Goal: Transaction & Acquisition: Purchase product/service

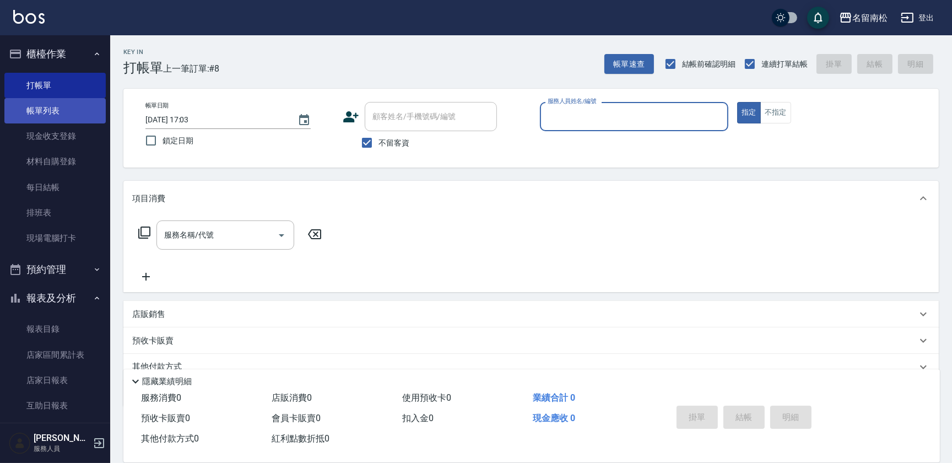
click at [69, 114] on link "帳單列表" at bounding box center [54, 110] width 101 height 25
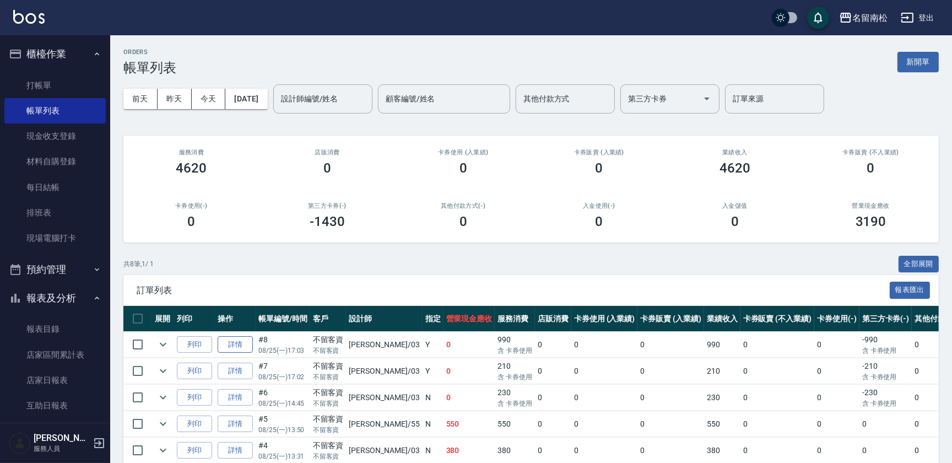
click at [232, 342] on link "詳情" at bounding box center [235, 344] width 35 height 17
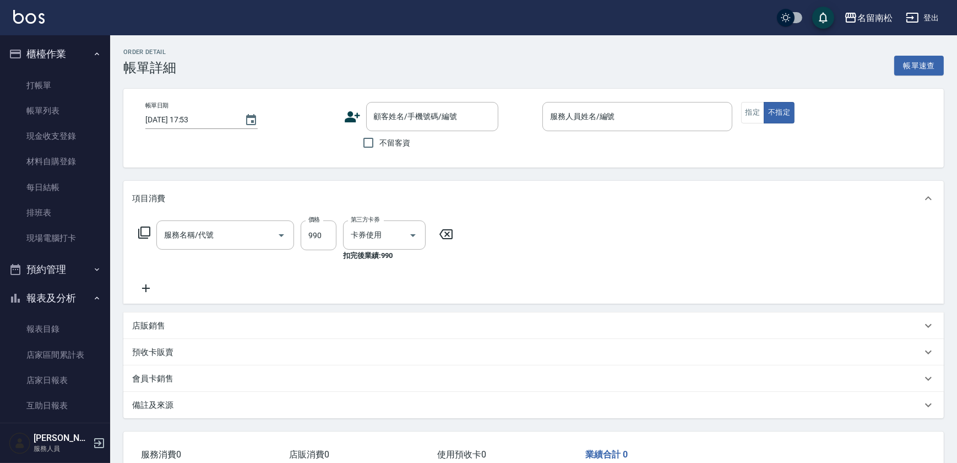
type input "[DATE] 17:03"
checkbox input "true"
type input "[PERSON_NAME]-03"
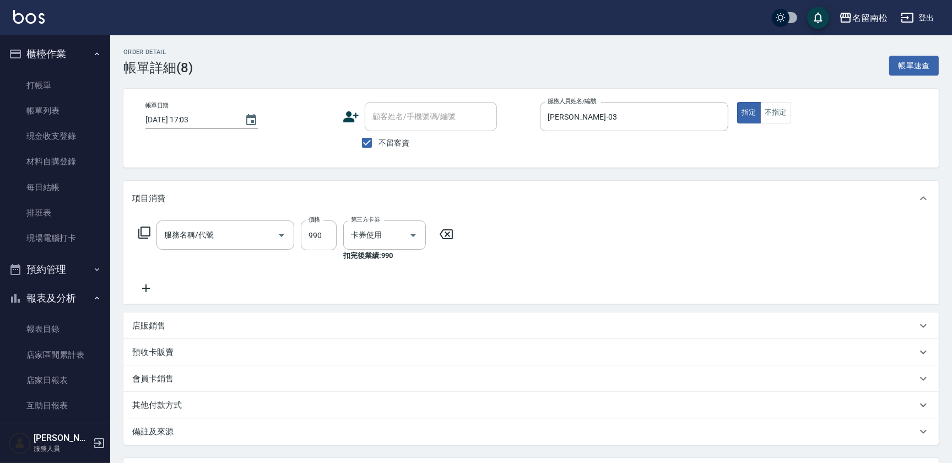
type input "(芙)蘆薈髮膜套卡(自材)(639)"
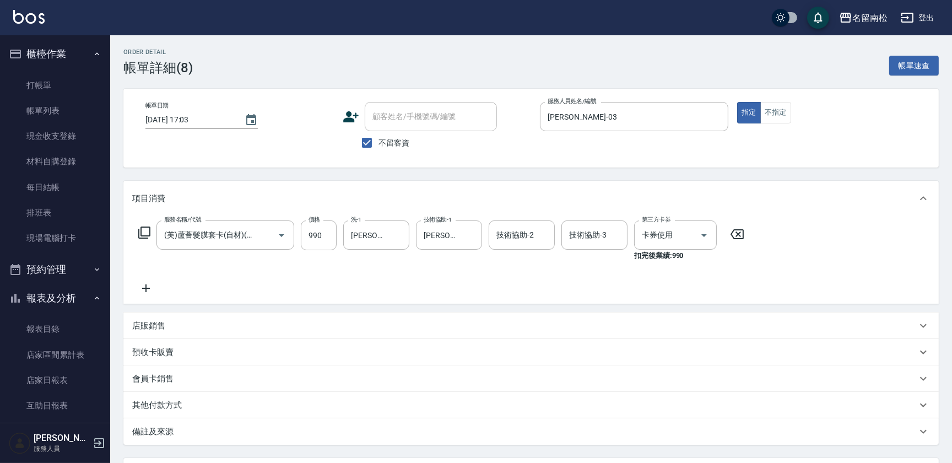
click at [144, 285] on icon at bounding box center [146, 287] width 28 height 13
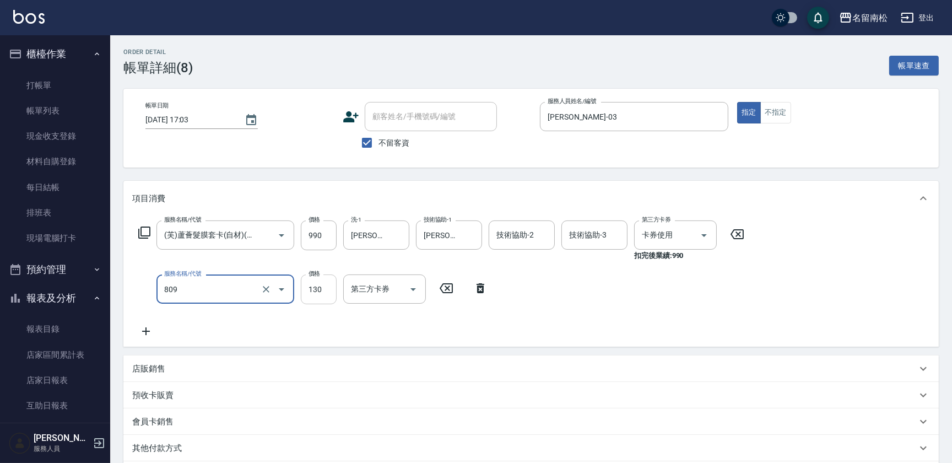
type input "單梳(809)"
click at [315, 300] on input "130" at bounding box center [319, 289] width 36 height 30
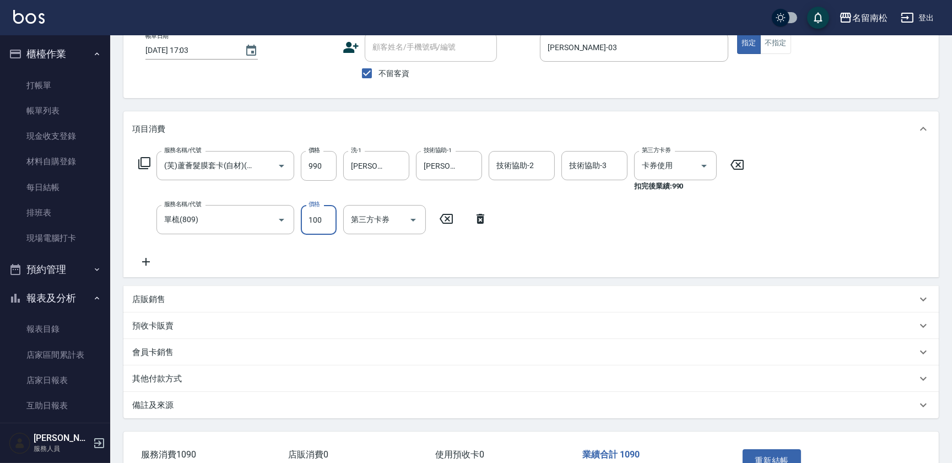
scroll to position [80, 0]
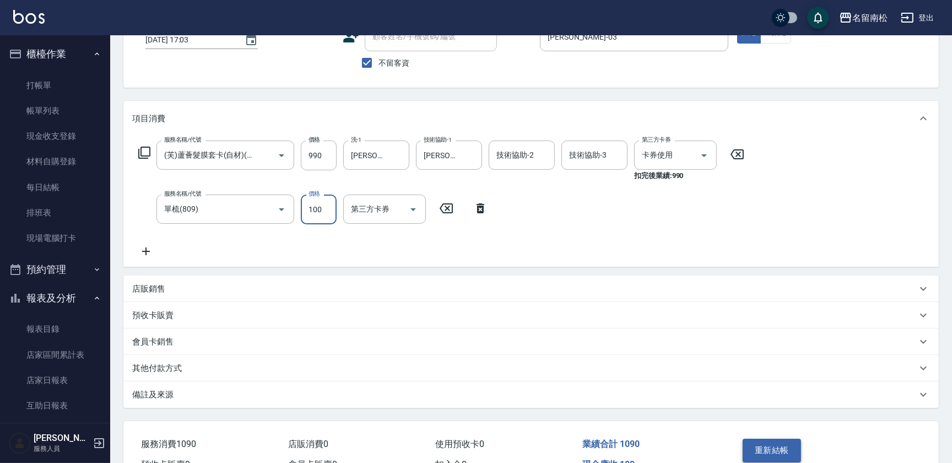
type input "100"
click at [771, 452] on button "重新結帳" at bounding box center [772, 449] width 58 height 23
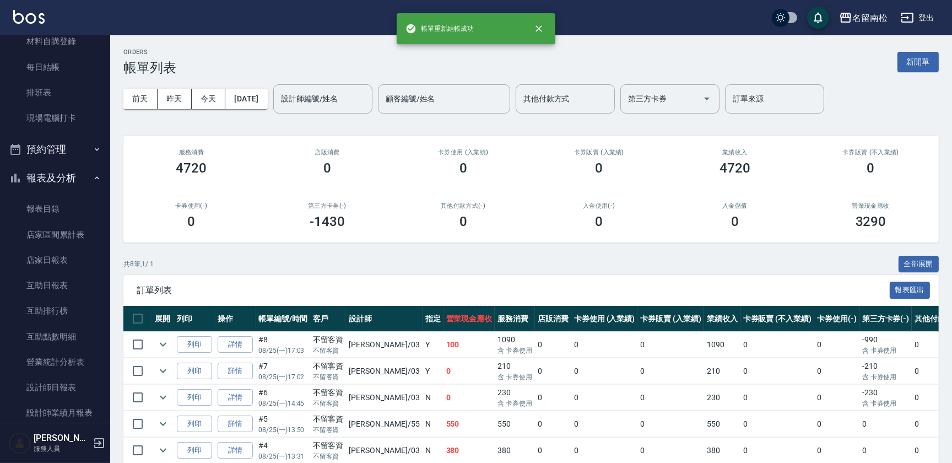
scroll to position [177, 0]
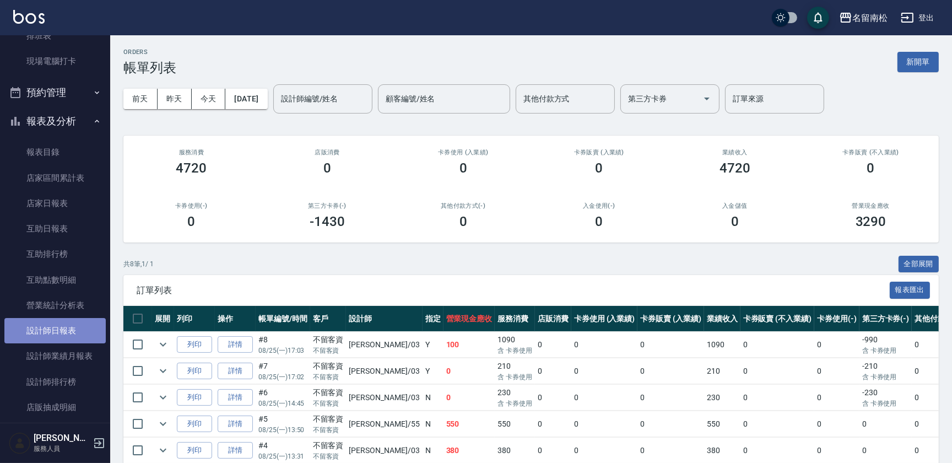
click at [71, 338] on link "設計師日報表" at bounding box center [54, 330] width 101 height 25
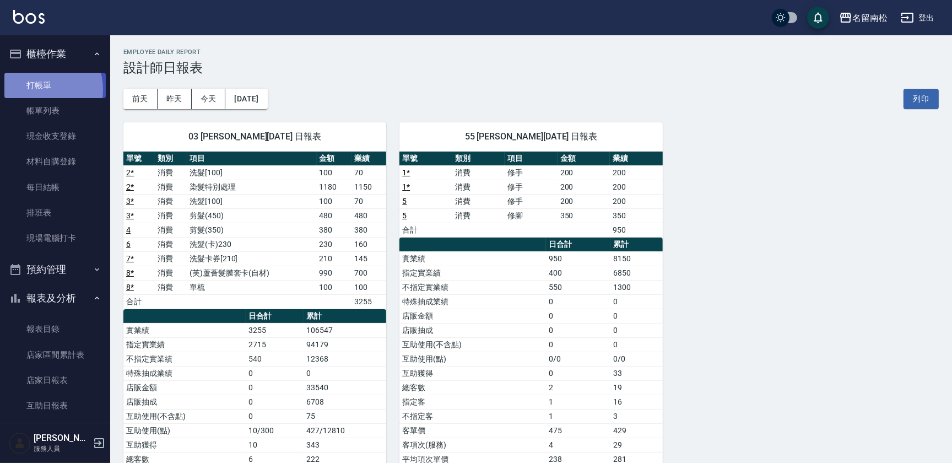
click at [39, 89] on link "打帳單" at bounding box center [54, 85] width 101 height 25
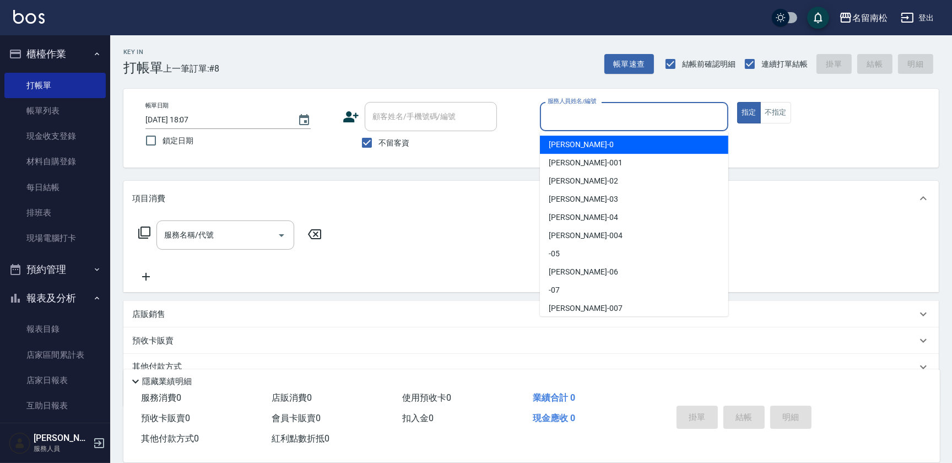
click at [597, 119] on input "服務人員姓名/編號" at bounding box center [634, 116] width 178 height 19
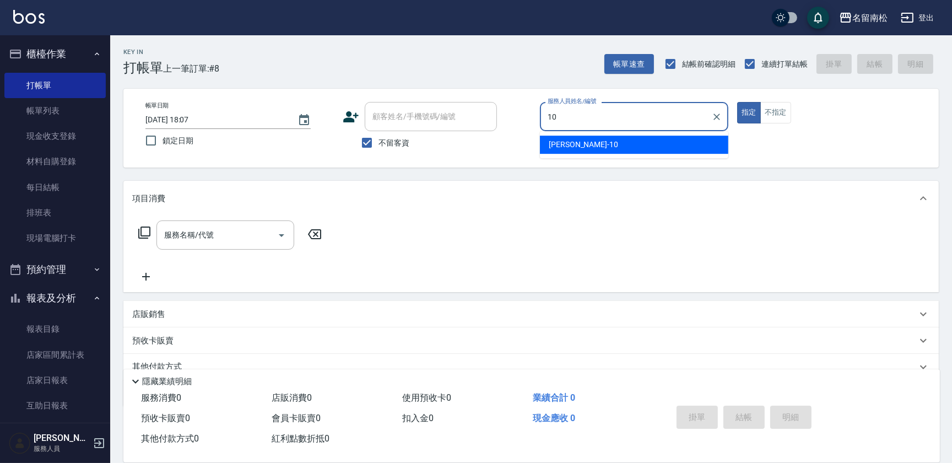
click at [575, 147] on span "[PERSON_NAME]-10" at bounding box center [583, 145] width 69 height 12
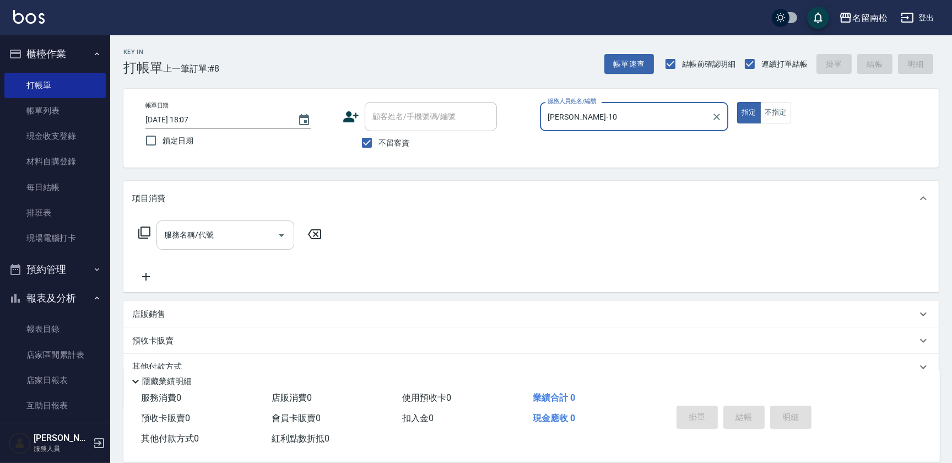
type input "[PERSON_NAME]-10"
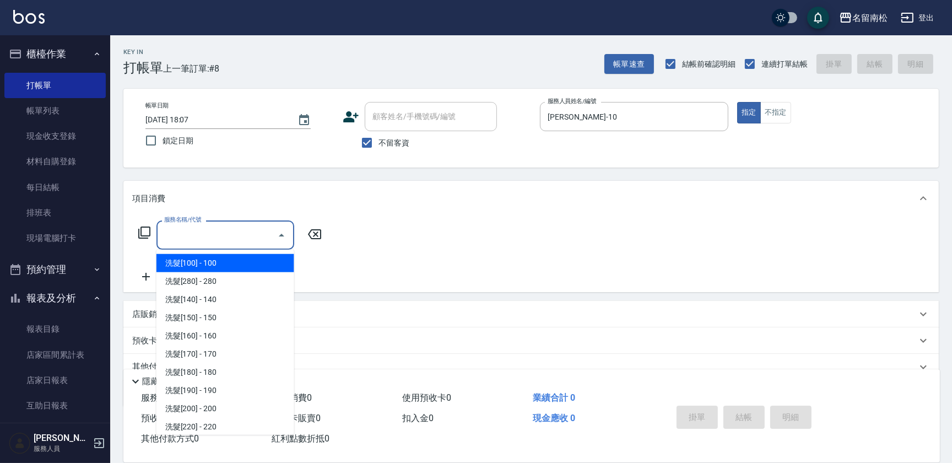
click at [232, 242] on input "服務名稱/代號" at bounding box center [216, 234] width 111 height 19
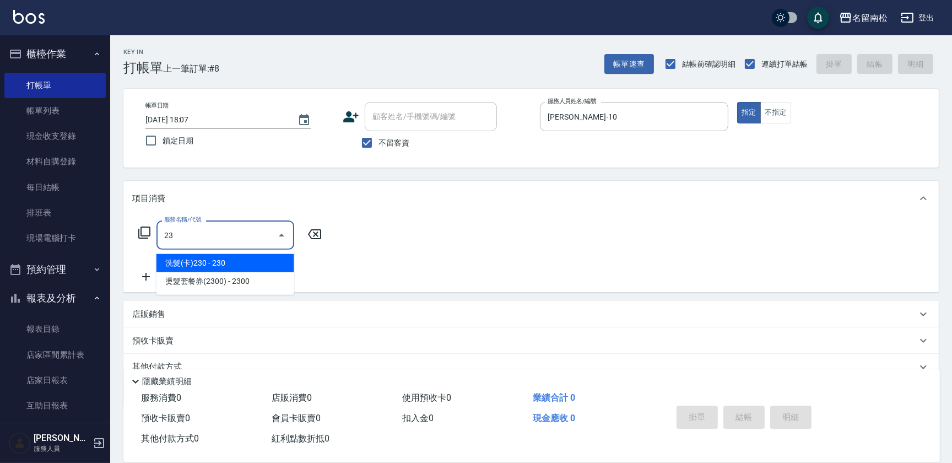
click at [230, 240] on input "23" at bounding box center [216, 234] width 111 height 19
type input "洗髮[280](202)"
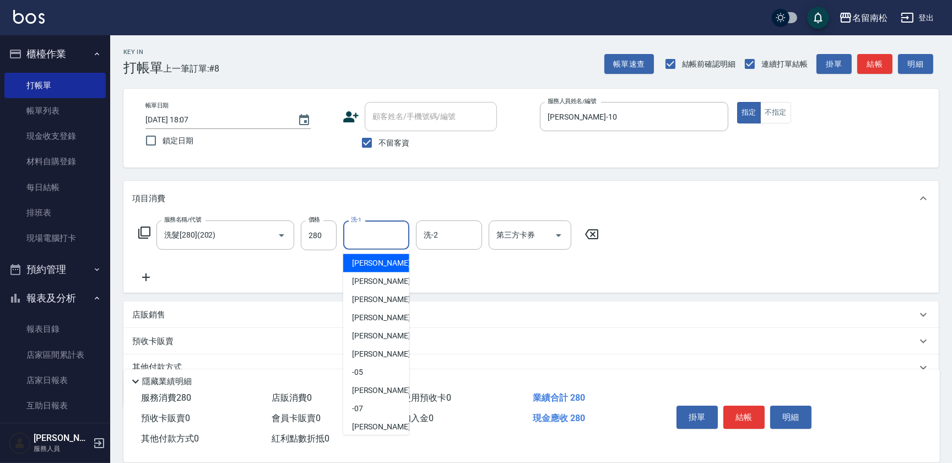
click at [381, 234] on input "洗-1" at bounding box center [376, 234] width 56 height 19
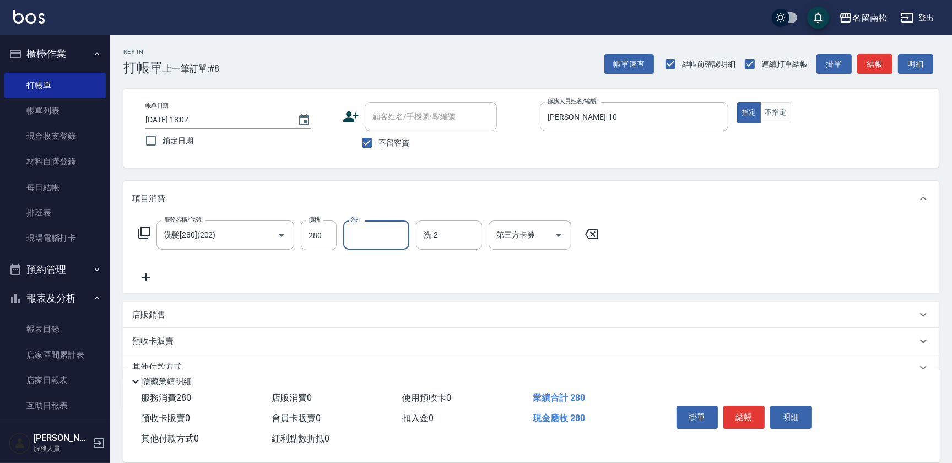
click at [377, 239] on input "洗-1" at bounding box center [376, 234] width 56 height 19
type input "[PERSON_NAME]-10"
click at [745, 413] on button "結帳" at bounding box center [743, 416] width 41 height 23
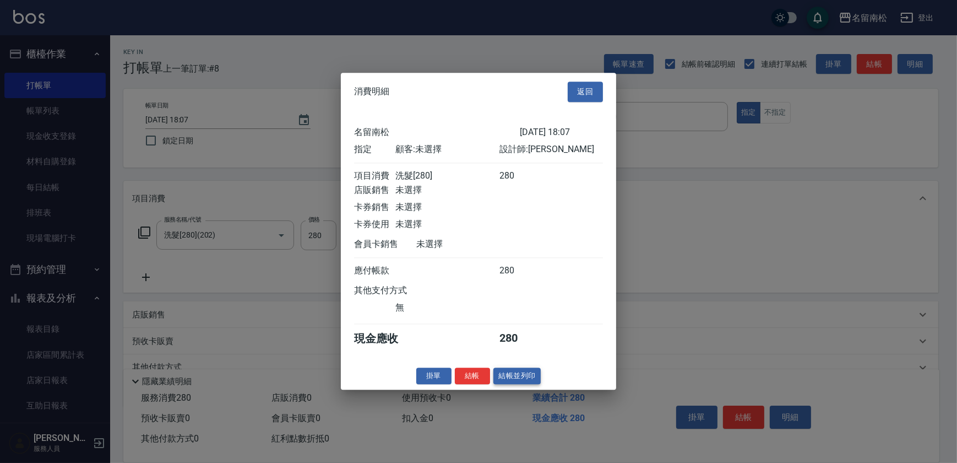
click at [506, 374] on button "結帳並列印" at bounding box center [518, 375] width 48 height 17
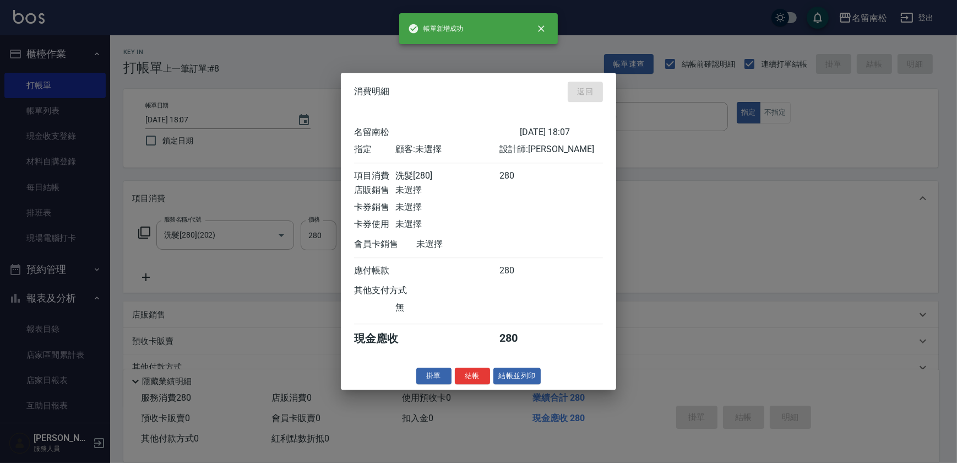
type input "[DATE] 18:08"
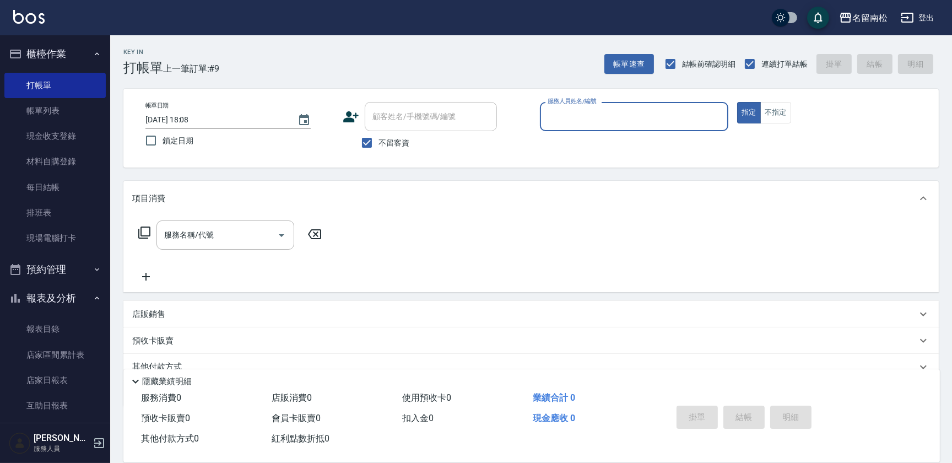
click at [609, 118] on div "服務人員姓名/編號 服務人員姓名/編號" at bounding box center [634, 116] width 188 height 29
click at [589, 145] on div "[PERSON_NAME]-10" at bounding box center [634, 145] width 188 height 18
type input "[PERSON_NAME]-10"
click at [767, 111] on button "不指定" at bounding box center [775, 112] width 31 height 21
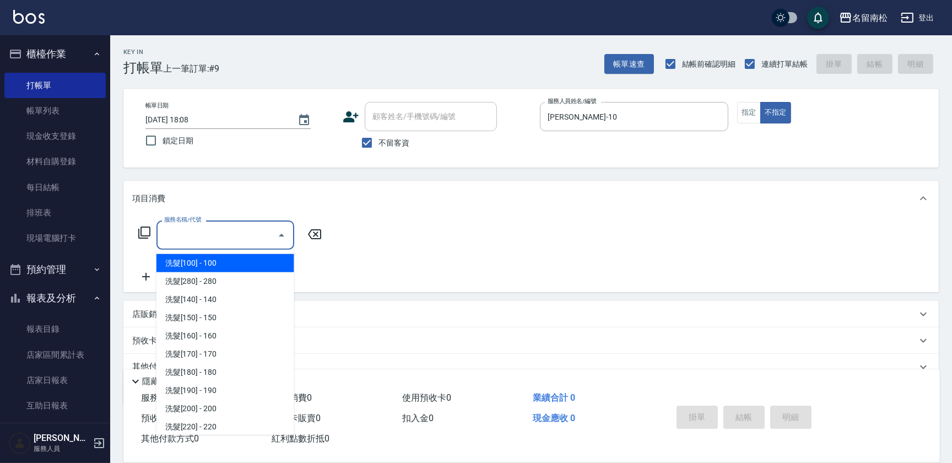
click at [223, 235] on input "服務名稱/代號" at bounding box center [216, 234] width 111 height 19
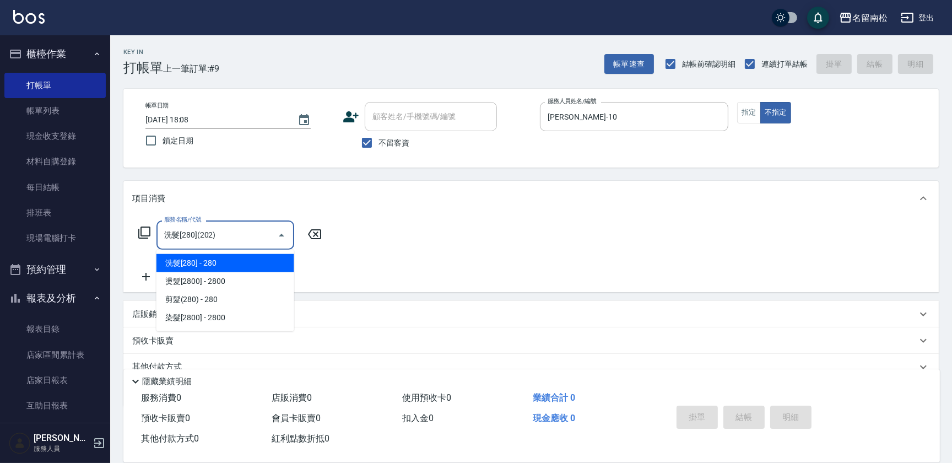
type input "洗髮[280](202)"
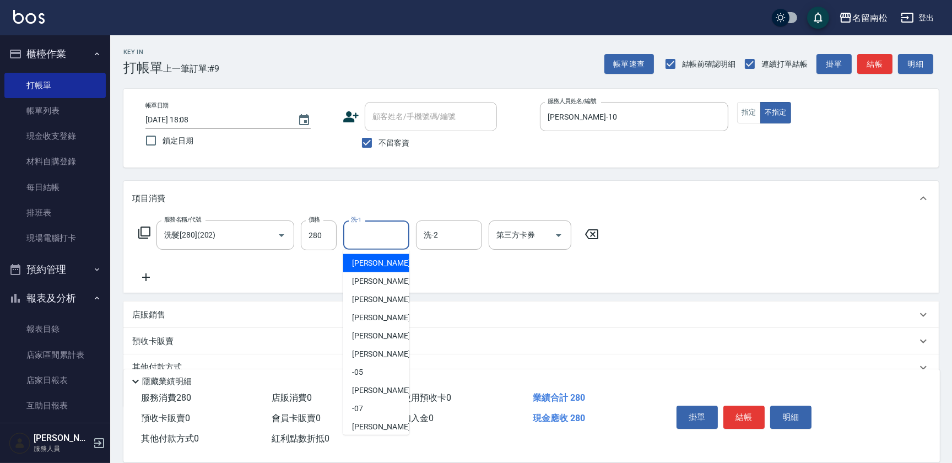
click at [369, 228] on input "洗-1" at bounding box center [376, 234] width 56 height 19
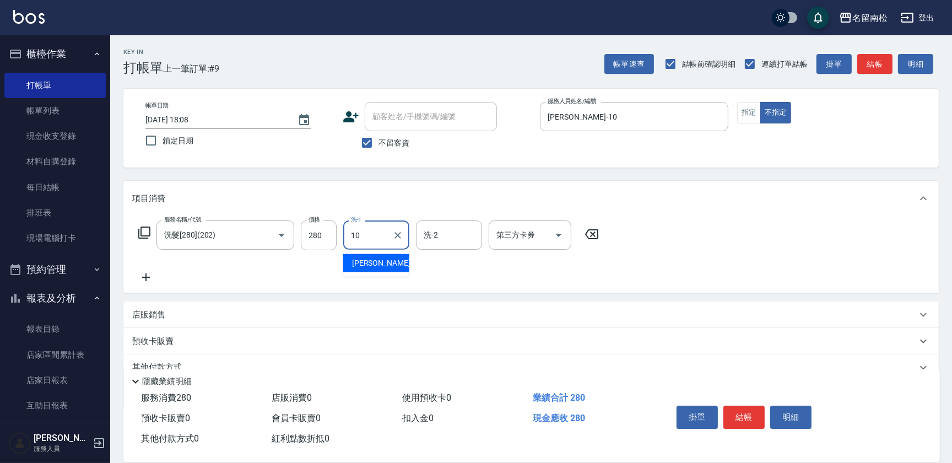
click at [366, 259] on span "[PERSON_NAME]-10" at bounding box center [386, 263] width 69 height 12
type input "[PERSON_NAME]-10"
click at [150, 277] on icon at bounding box center [146, 276] width 28 height 13
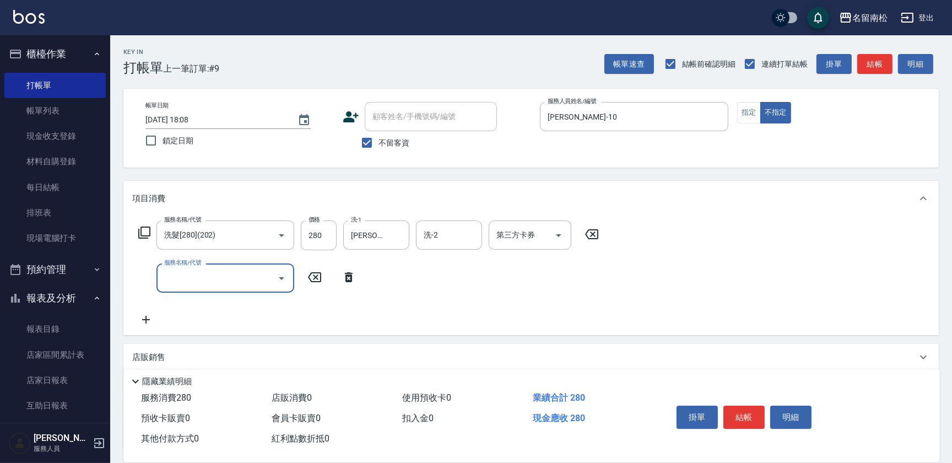
click at [178, 276] on input "服務名稱/代號" at bounding box center [216, 277] width 111 height 19
click at [202, 275] on input "61" at bounding box center [216, 277] width 111 height 19
type input "6"
type input "單梳(809)"
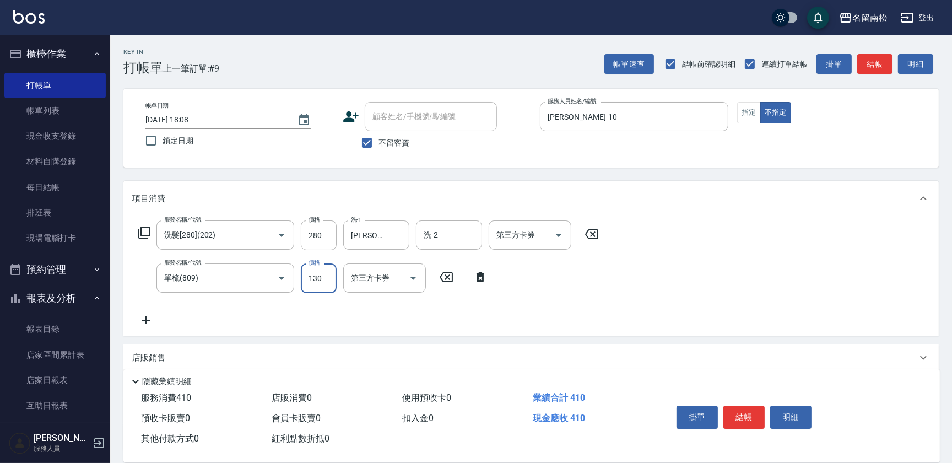
click at [327, 276] on input "130" at bounding box center [319, 278] width 36 height 30
click at [310, 275] on input "1100" at bounding box center [319, 278] width 36 height 30
type input "100"
click at [155, 320] on icon at bounding box center [146, 319] width 28 height 13
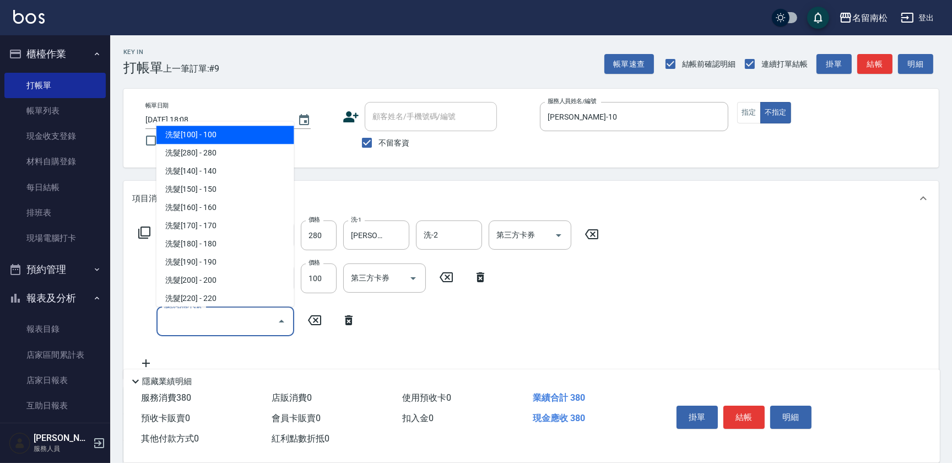
click at [194, 312] on input "服務名稱/代號" at bounding box center [216, 320] width 111 height 19
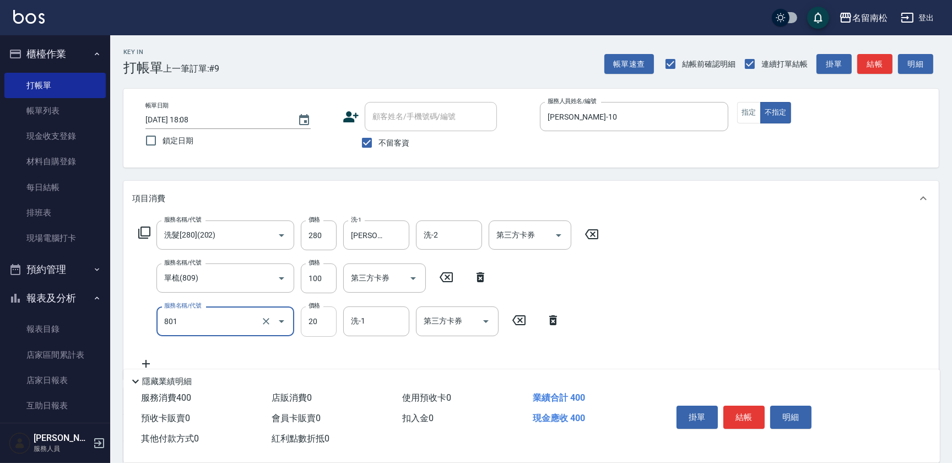
type input "潤絲(801)"
click at [317, 318] on input "20" at bounding box center [319, 321] width 36 height 30
click at [313, 320] on input "330" at bounding box center [319, 321] width 36 height 30
drag, startPoint x: 405, startPoint y: 325, endPoint x: 386, endPoint y: 325, distance: 19.3
click at [405, 325] on div "洗-1" at bounding box center [376, 320] width 66 height 29
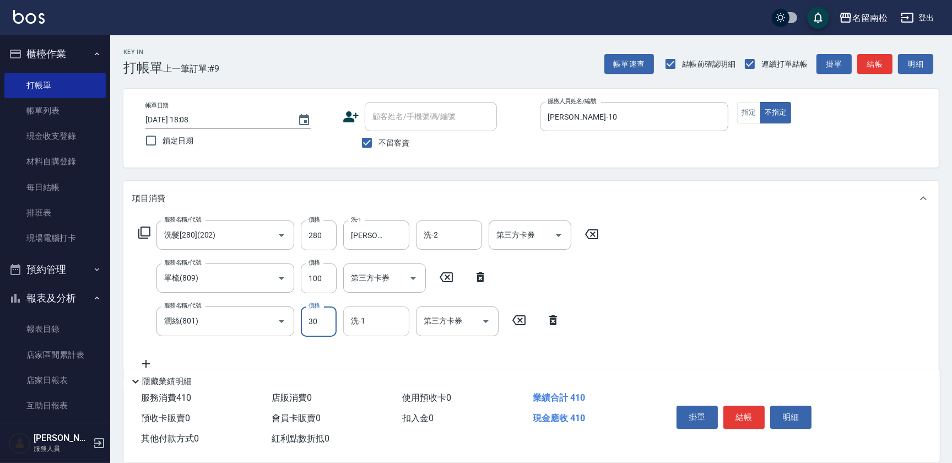
type input "30"
click at [381, 325] on input "洗-1" at bounding box center [376, 320] width 56 height 19
click at [372, 342] on div "[PERSON_NAME]-10" at bounding box center [376, 349] width 66 height 18
type input "[PERSON_NAME]-10"
click at [739, 409] on button "結帳" at bounding box center [743, 416] width 41 height 23
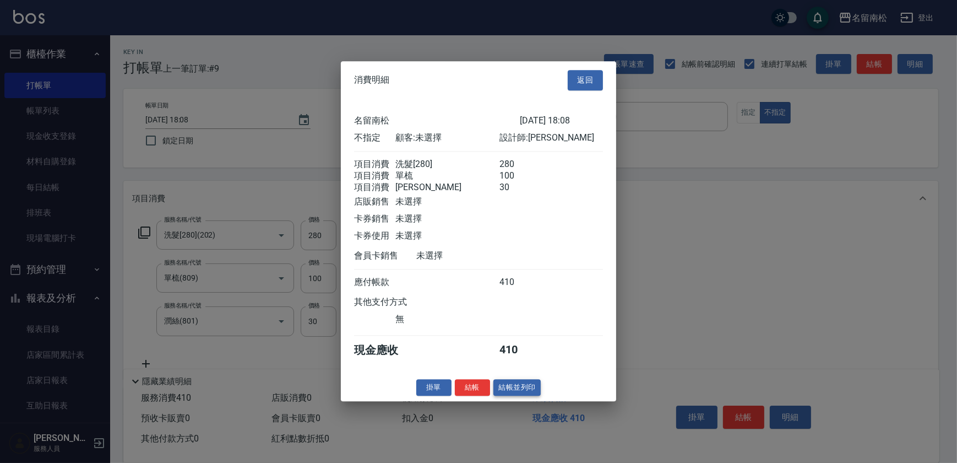
click at [512, 394] on button "結帳並列印" at bounding box center [518, 387] width 48 height 17
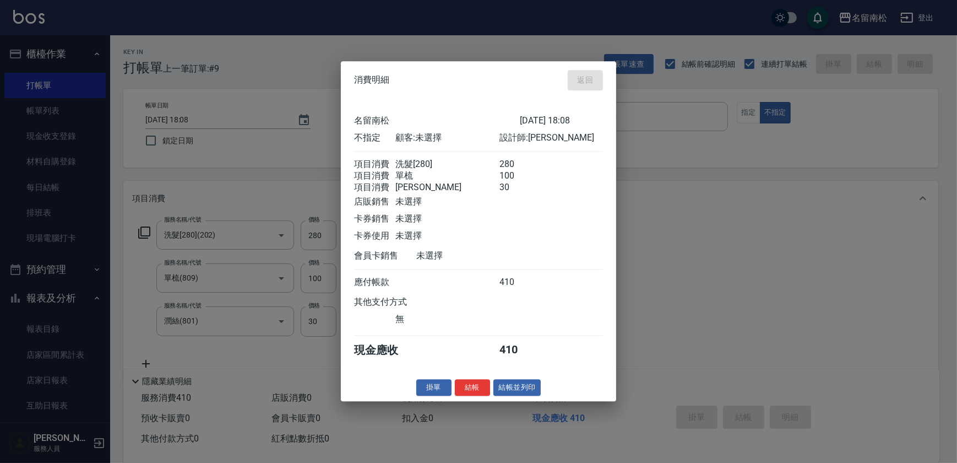
type input "[DATE] 18:09"
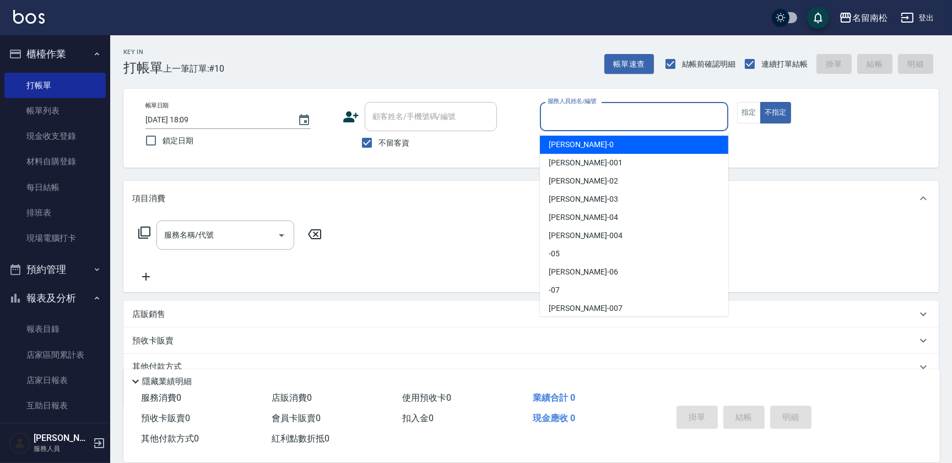
click at [605, 122] on input "服務人員姓名/編號" at bounding box center [634, 116] width 178 height 19
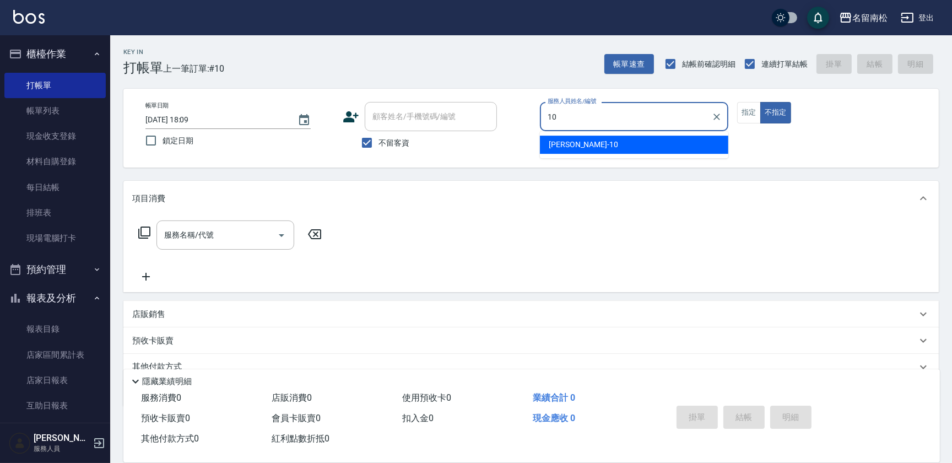
click at [593, 142] on div "[PERSON_NAME]-10" at bounding box center [634, 145] width 188 height 18
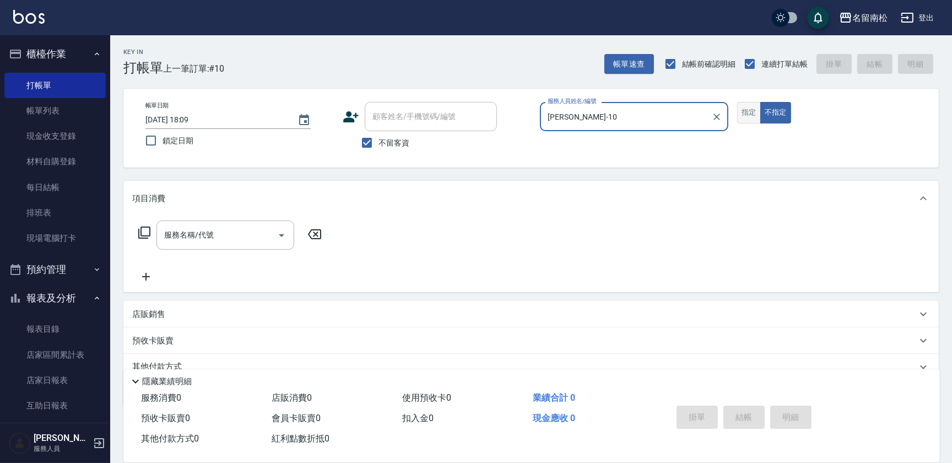
type input "[PERSON_NAME]-10"
drag, startPoint x: 748, startPoint y: 111, endPoint x: 421, endPoint y: 134, distance: 326.9
click at [749, 111] on button "指定" at bounding box center [749, 112] width 24 height 21
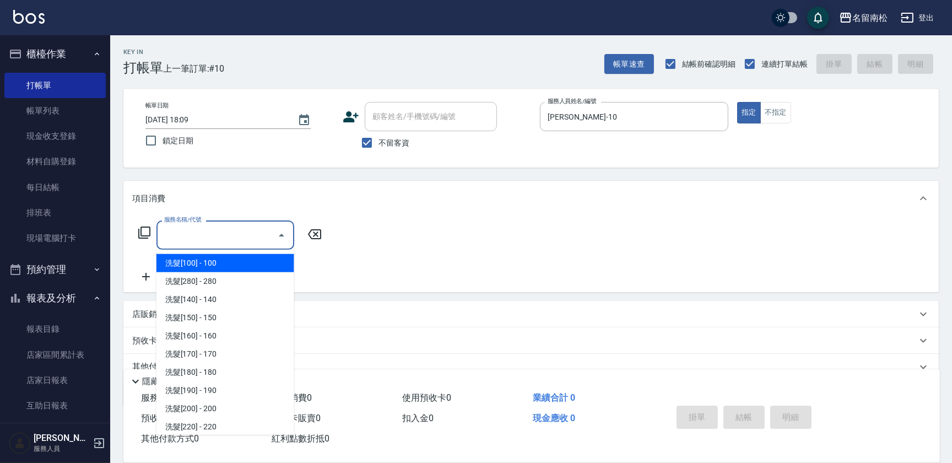
click at [255, 236] on input "服務名稱/代號" at bounding box center [216, 234] width 111 height 19
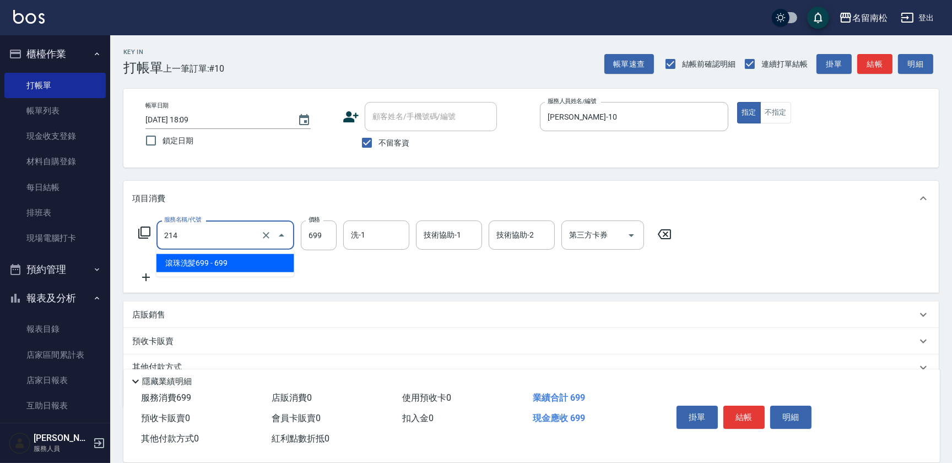
click at [224, 234] on input "214" at bounding box center [209, 234] width 97 height 19
type input "滾珠洗髪699(214)"
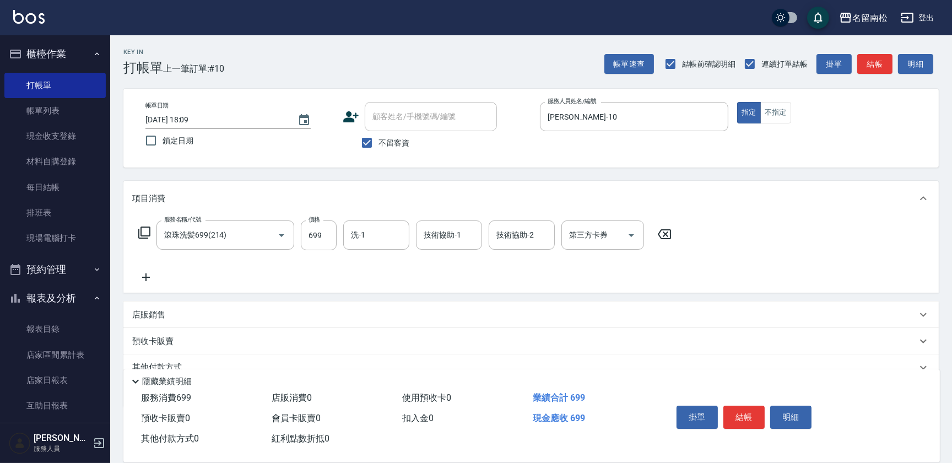
drag, startPoint x: 255, startPoint y: 283, endPoint x: 258, endPoint y: 274, distance: 9.6
click at [256, 281] on div "服務名稱/代號 滾珠洗髪699(214) 服務名稱/代號 價格 699 價格 洗-1 洗-1 技術協助-1 技術協助-1 技術協助-2 技術協助-2 第三方卡…" at bounding box center [405, 251] width 546 height 63
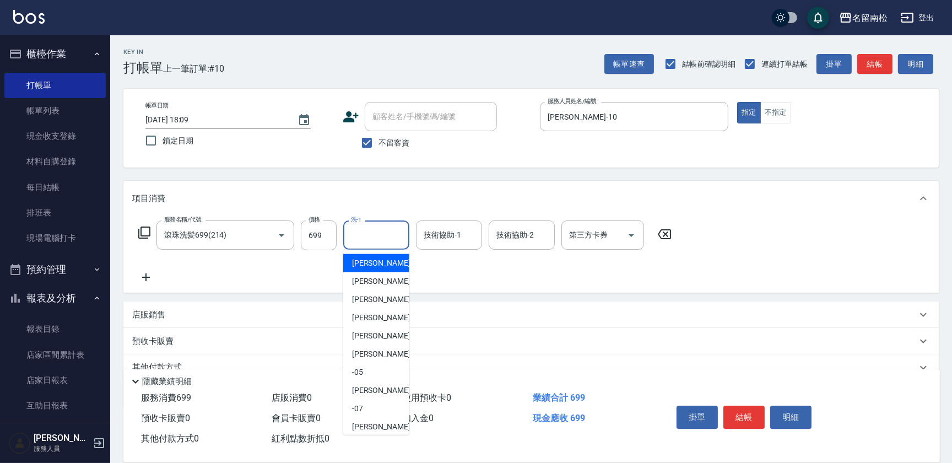
click at [380, 230] on input "洗-1" at bounding box center [376, 234] width 56 height 19
click at [382, 236] on input "1" at bounding box center [376, 234] width 56 height 19
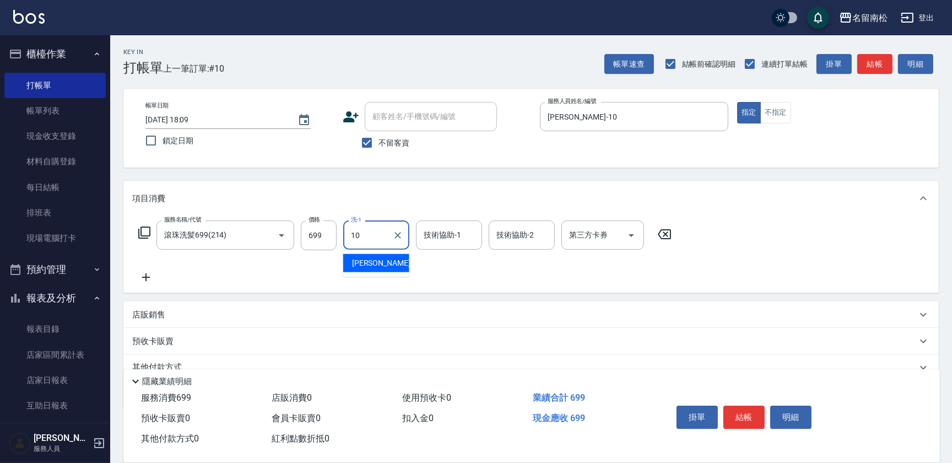
click at [382, 259] on span "[PERSON_NAME]-10" at bounding box center [386, 263] width 69 height 12
type input "[PERSON_NAME]-10"
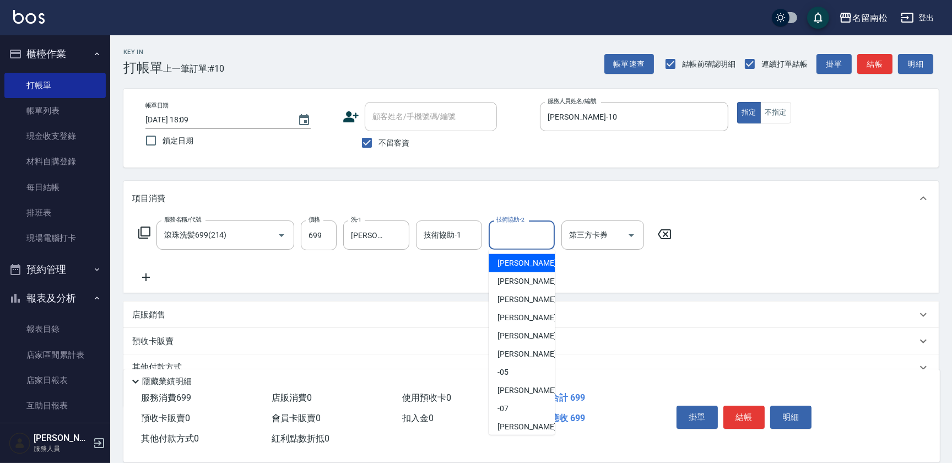
click at [538, 231] on input "技術協助-2" at bounding box center [522, 234] width 56 height 19
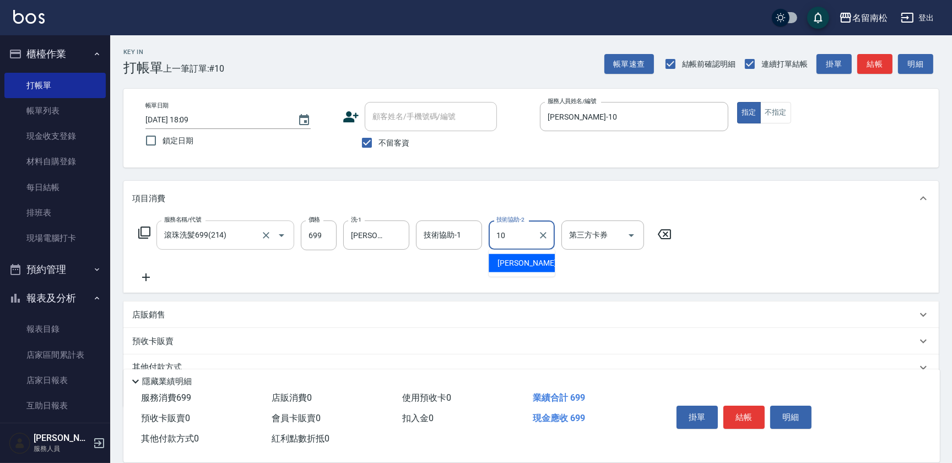
drag, startPoint x: 501, startPoint y: 265, endPoint x: 205, endPoint y: 247, distance: 296.4
click at [500, 269] on div "[PERSON_NAME]-10" at bounding box center [522, 263] width 66 height 18
type input "[PERSON_NAME]-10"
click at [153, 278] on icon at bounding box center [146, 276] width 28 height 13
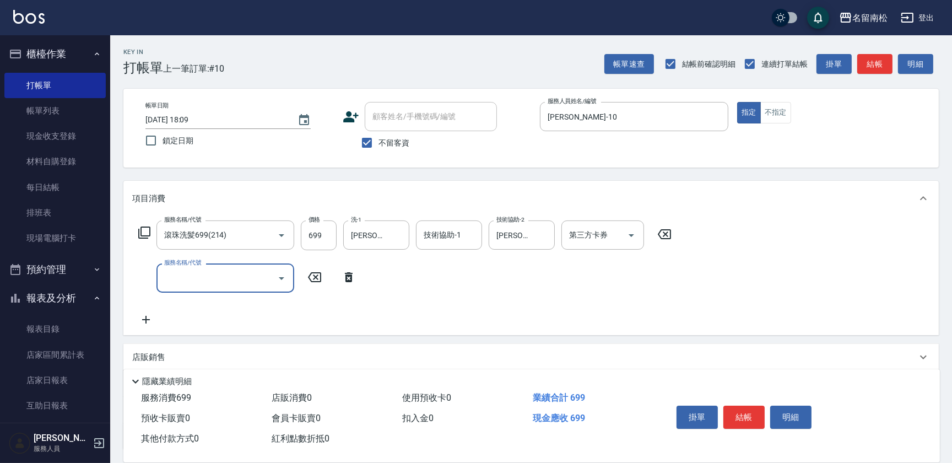
click at [209, 283] on input "服務名稱/代號" at bounding box center [216, 277] width 111 height 19
type input "煥彩.玻酸.晶膜.水療(619)"
click at [360, 281] on input "技術協助-1" at bounding box center [376, 277] width 56 height 19
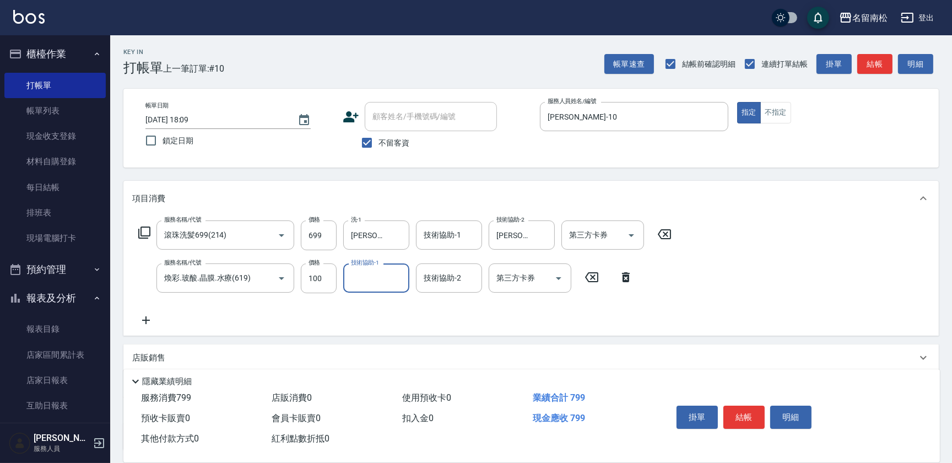
click at [392, 275] on input "技術協助-1" at bounding box center [376, 277] width 56 height 19
click at [256, 281] on input "煥彩.玻酸.晶膜.水療(619)" at bounding box center [209, 277] width 97 height 19
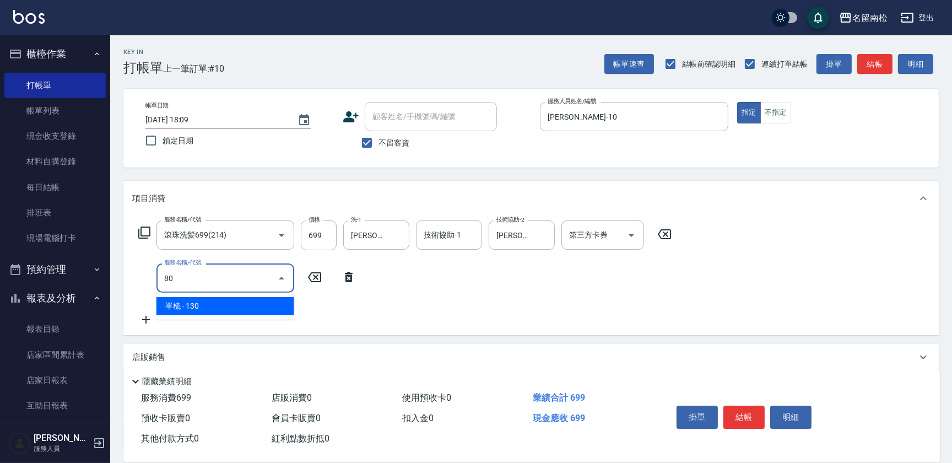
type input "8"
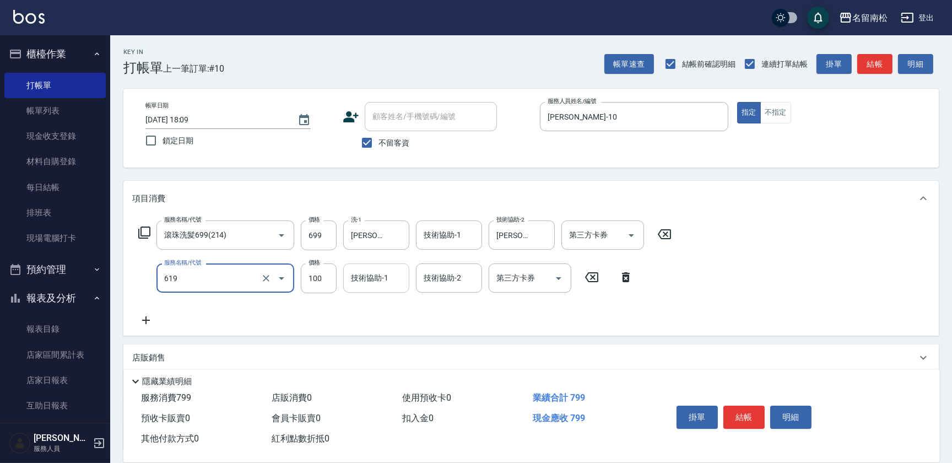
type input "煥彩.玻酸.晶膜.水療(619)"
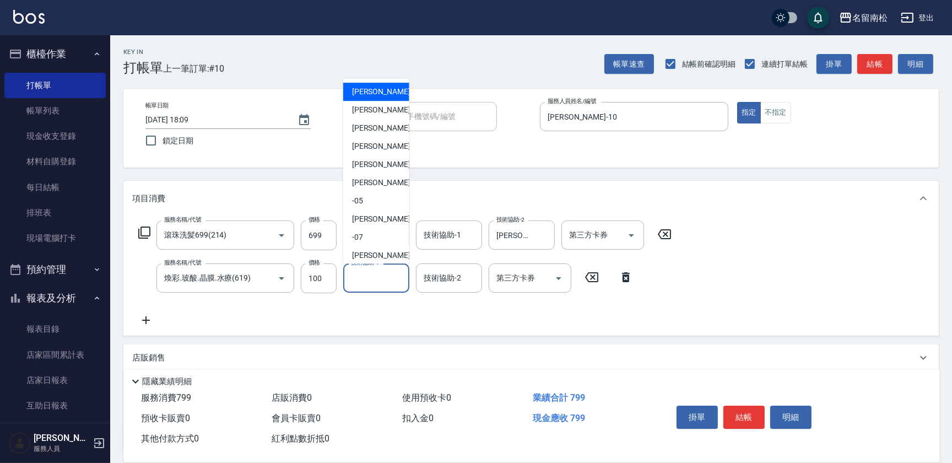
click at [388, 284] on input "技術協助-1" at bounding box center [376, 277] width 56 height 19
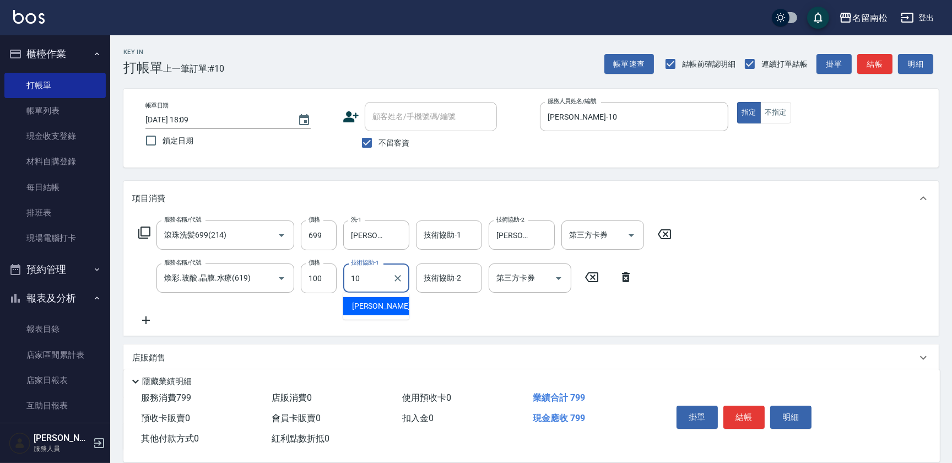
click at [379, 306] on span "[PERSON_NAME]-10" at bounding box center [386, 306] width 69 height 12
type input "[PERSON_NAME]-10"
click at [727, 408] on button "結帳" at bounding box center [743, 416] width 41 height 23
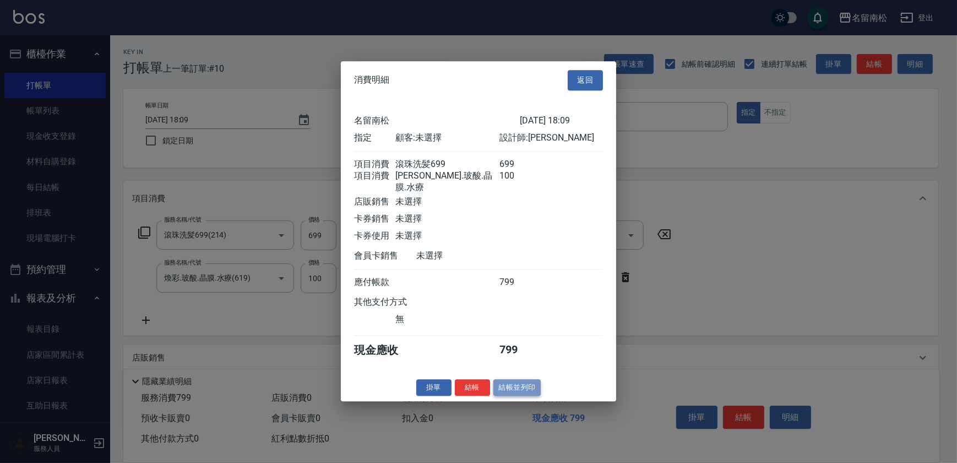
click at [517, 385] on button "結帳並列印" at bounding box center [518, 387] width 48 height 17
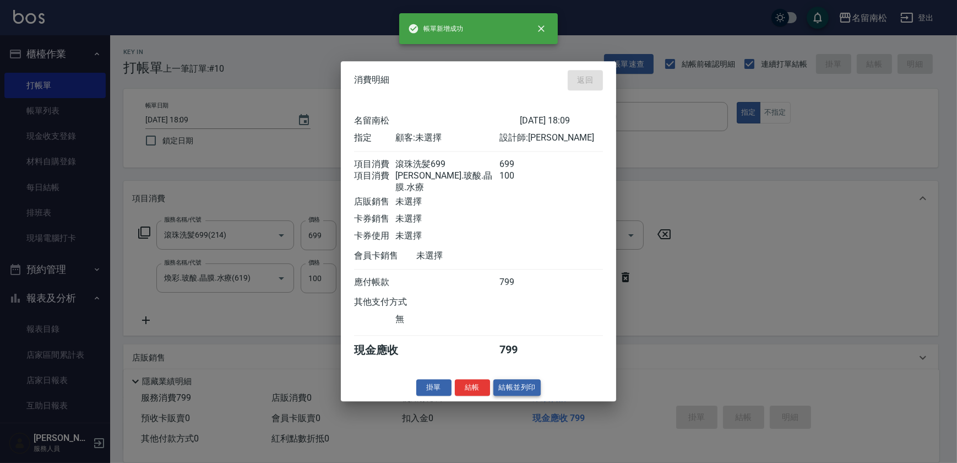
type input "[DATE] 18:10"
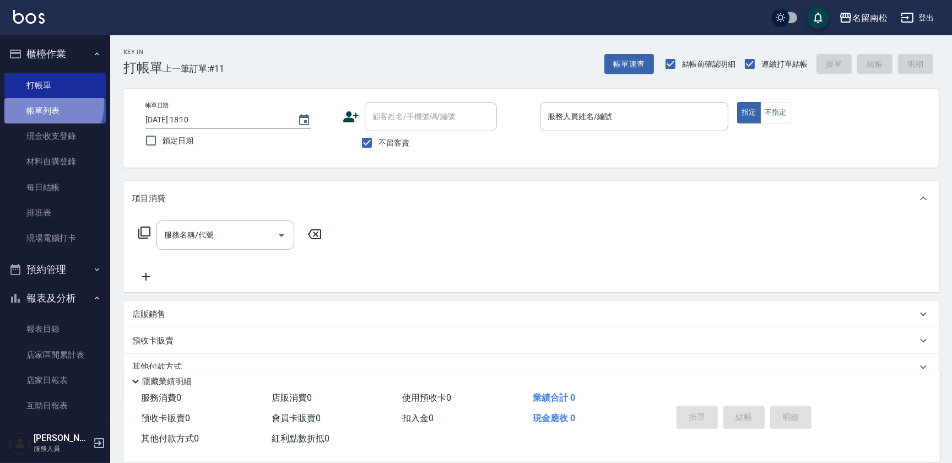
click at [46, 105] on link "帳單列表" at bounding box center [54, 110] width 101 height 25
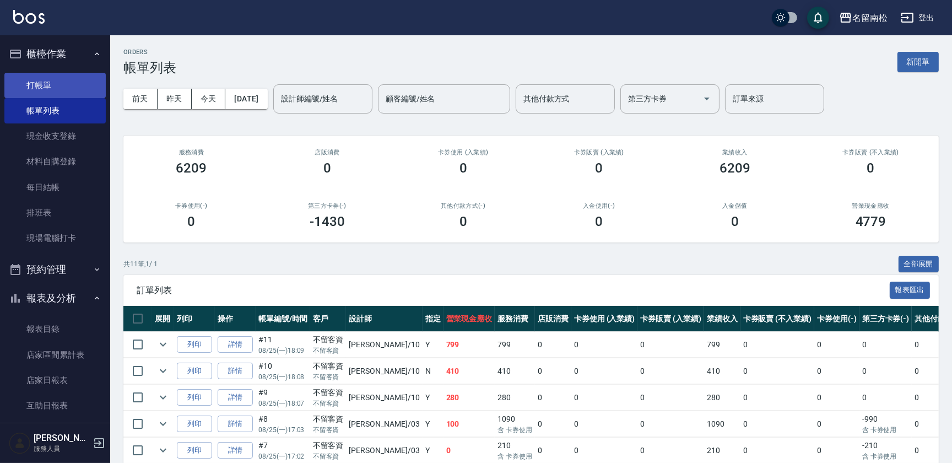
click at [45, 88] on link "打帳單" at bounding box center [54, 85] width 101 height 25
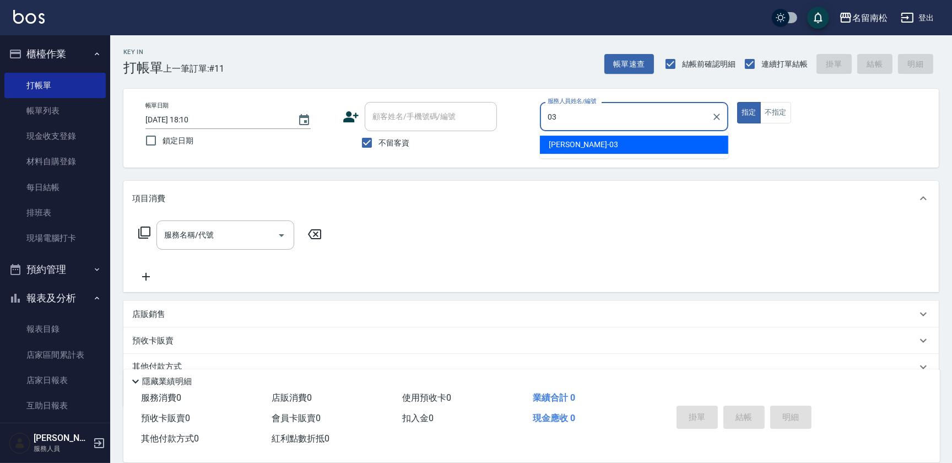
type input "[PERSON_NAME]-03"
type button "true"
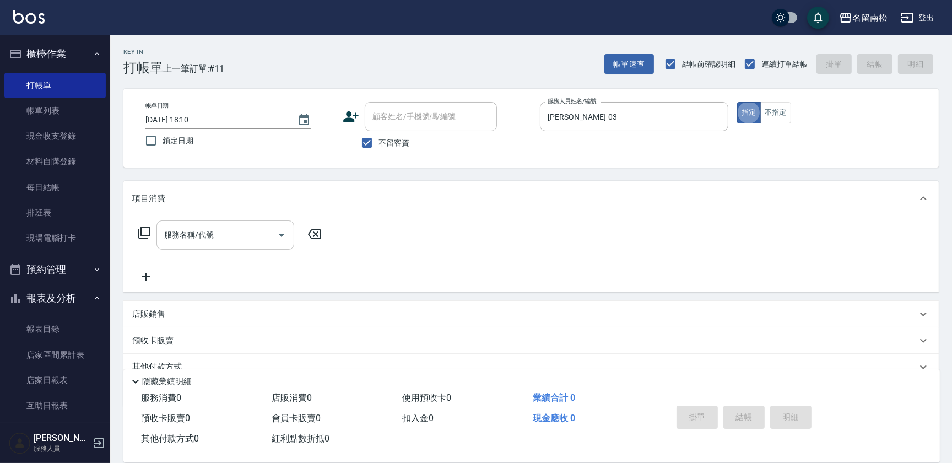
click at [225, 226] on input "服務名稱/代號" at bounding box center [216, 234] width 111 height 19
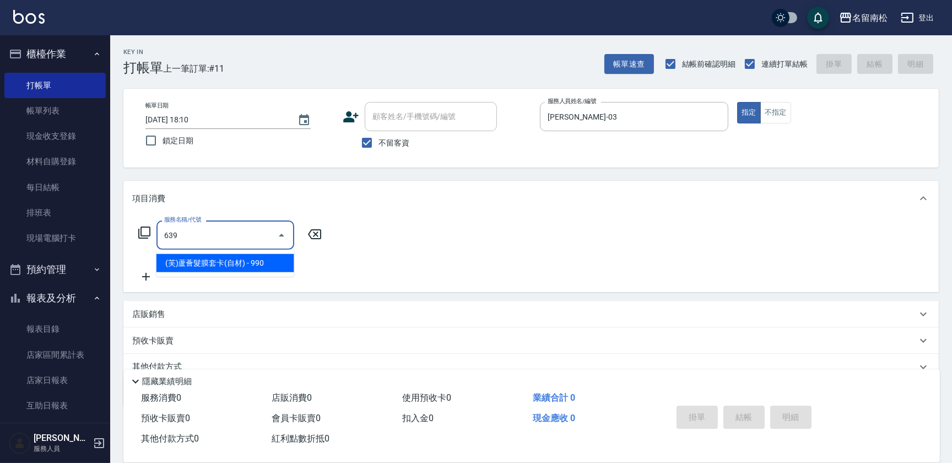
type input "(芙)蘆薈髮膜套卡(自材)(639)"
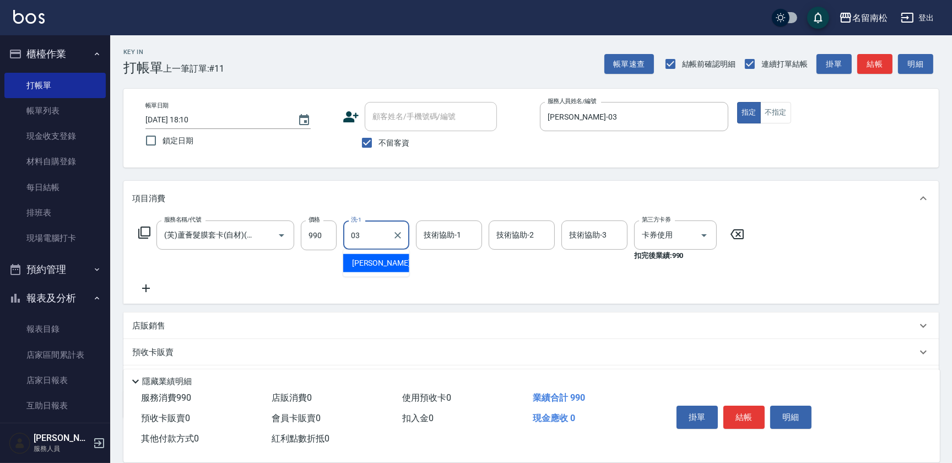
type input "[PERSON_NAME]-03"
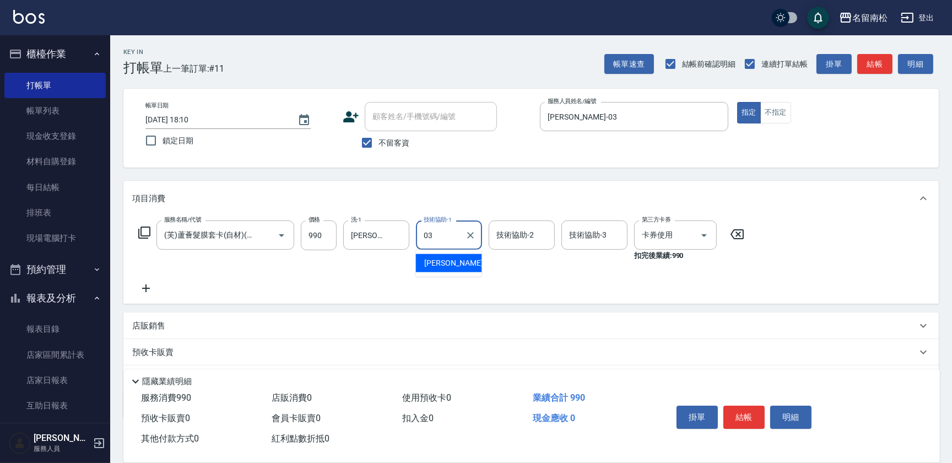
type input "[PERSON_NAME]-03"
click at [748, 418] on button "結帳" at bounding box center [743, 416] width 41 height 23
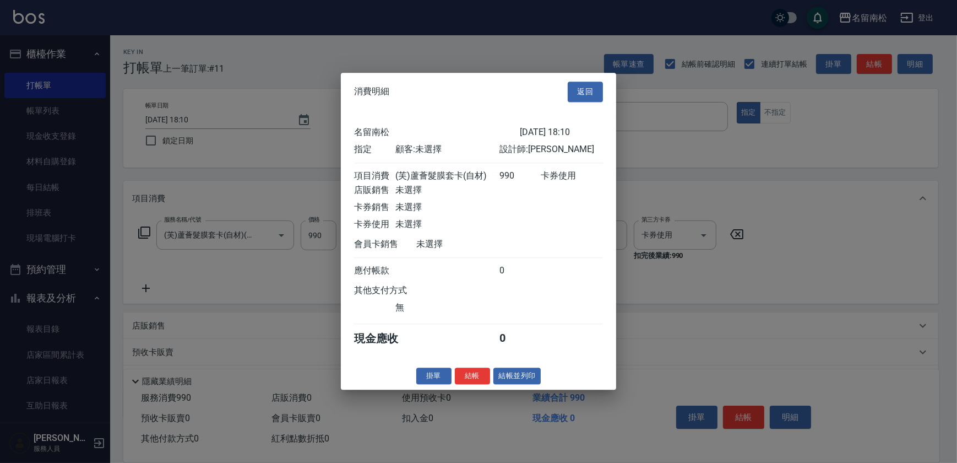
click at [513, 370] on div "消費明細 返回 名留南松 [DATE] 18:10 指定 顧客: 未選擇 設計師: [PERSON_NAME] 項目消費 (芙)蘆薈髮膜套卡(自材) 990 …" at bounding box center [478, 231] width 275 height 317
click at [514, 376] on button "結帳並列印" at bounding box center [518, 375] width 48 height 17
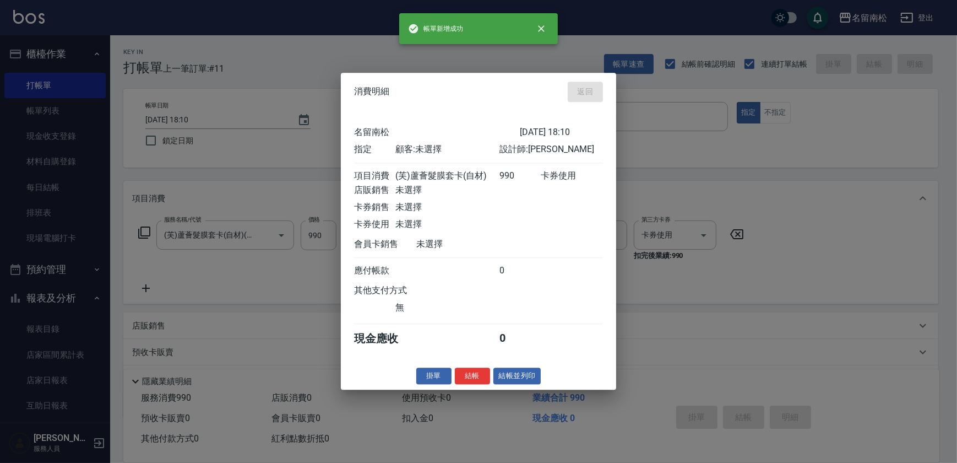
type input "[DATE] 18:20"
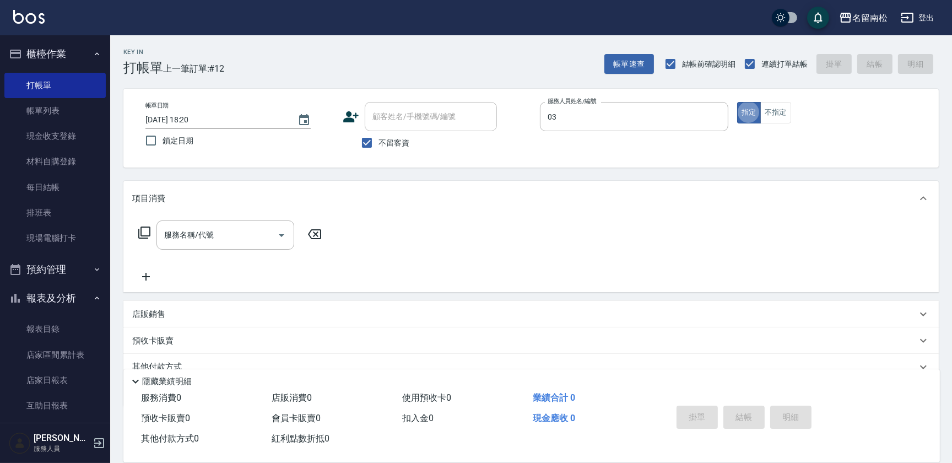
type input "[PERSON_NAME]-03"
drag, startPoint x: 219, startPoint y: 246, endPoint x: 231, endPoint y: 222, distance: 27.3
click at [219, 244] on div "服務名稱/代號" at bounding box center [225, 234] width 138 height 29
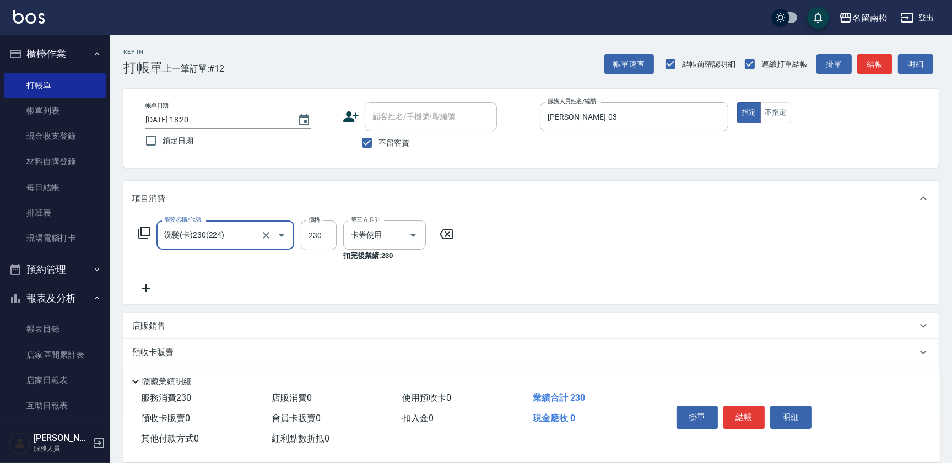
type input "洗髮(卡)230(224)"
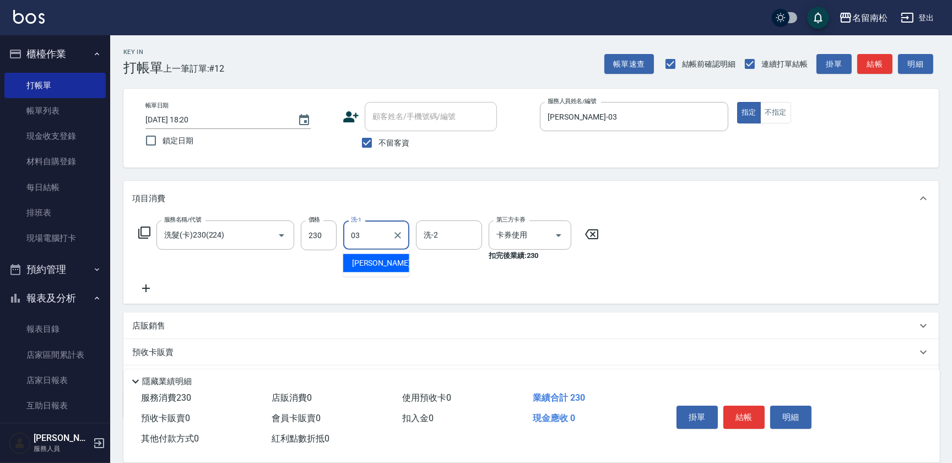
type input "[PERSON_NAME]-03"
click at [739, 413] on button "結帳" at bounding box center [743, 416] width 41 height 23
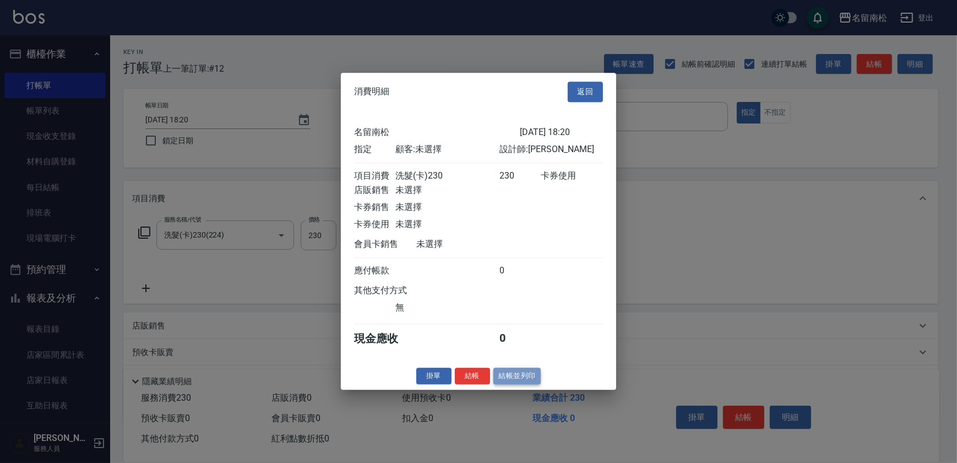
click at [528, 383] on button "結帳並列印" at bounding box center [518, 375] width 48 height 17
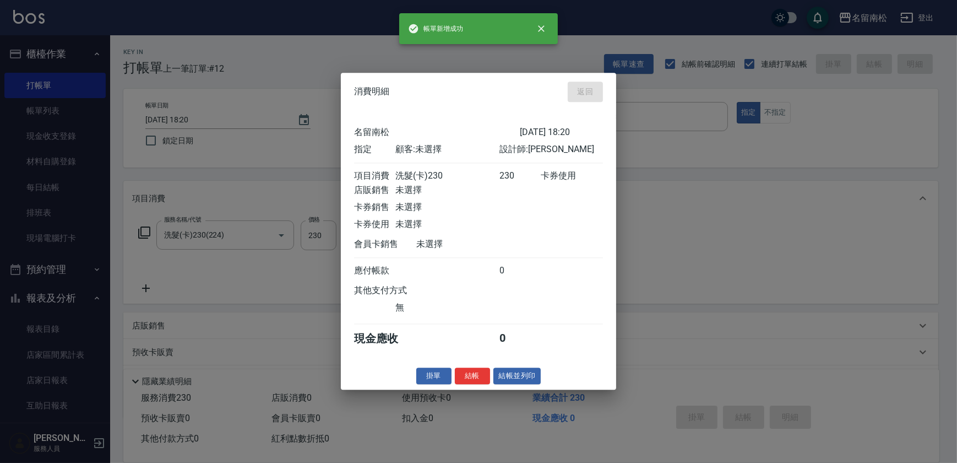
type input "[DATE] 18:45"
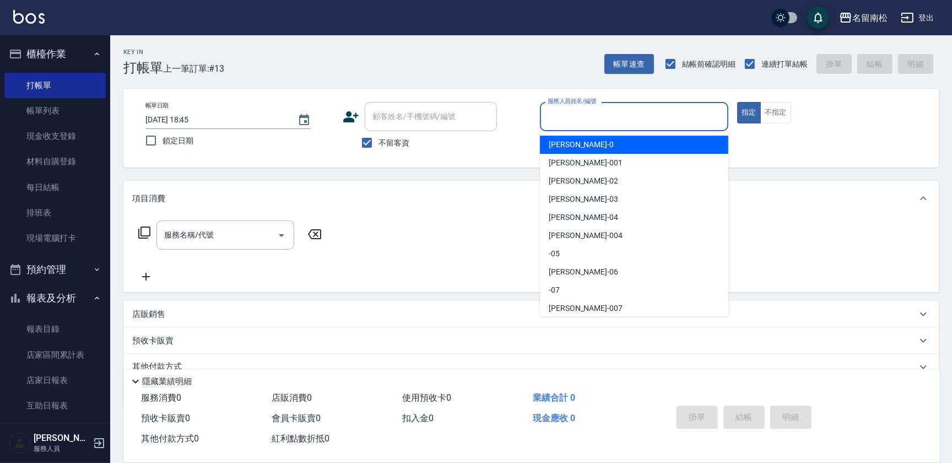
click at [561, 122] on input "服務人員姓名/編號" at bounding box center [634, 116] width 178 height 19
type input "0"
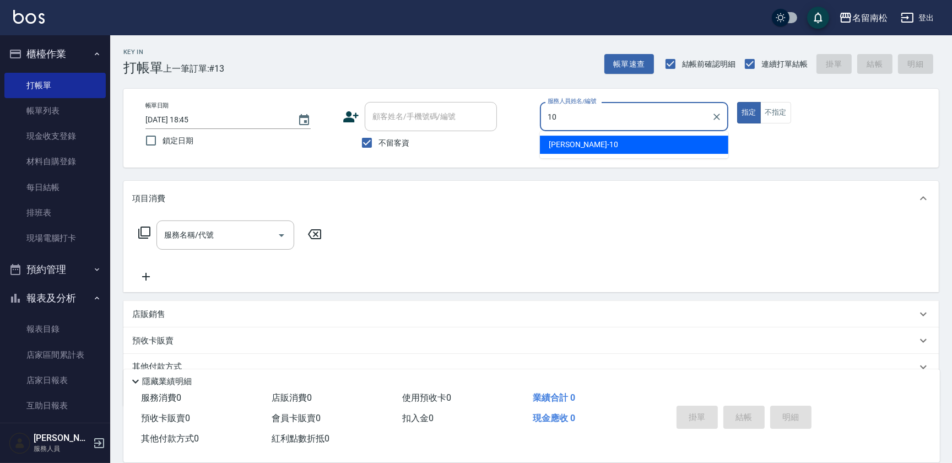
click at [594, 139] on div "[PERSON_NAME]-10" at bounding box center [634, 145] width 188 height 18
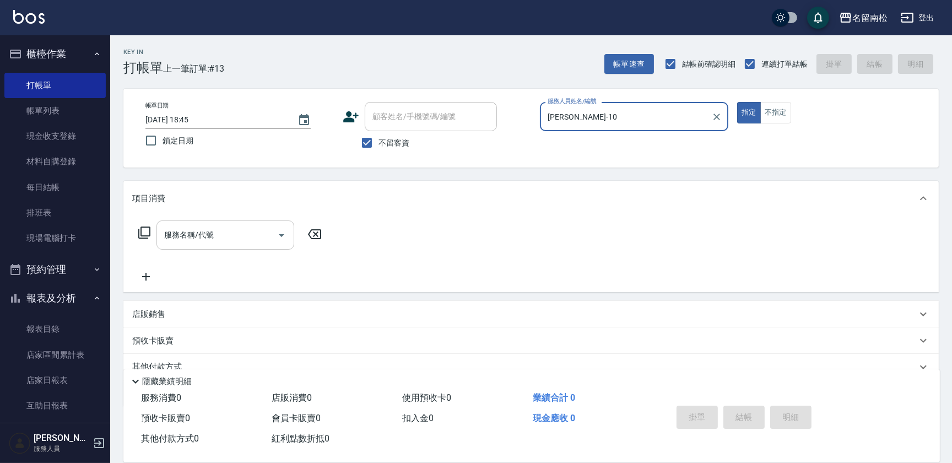
type input "[PERSON_NAME]-10"
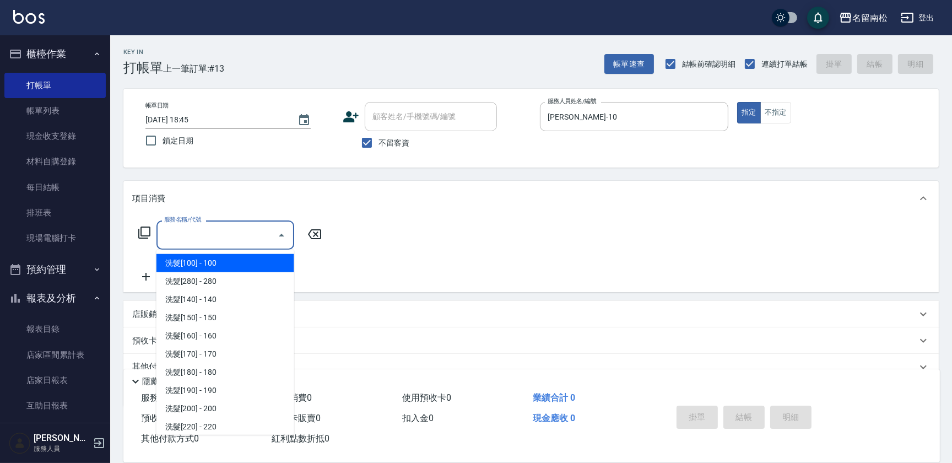
click at [265, 233] on input "服務名稱/代號" at bounding box center [216, 234] width 111 height 19
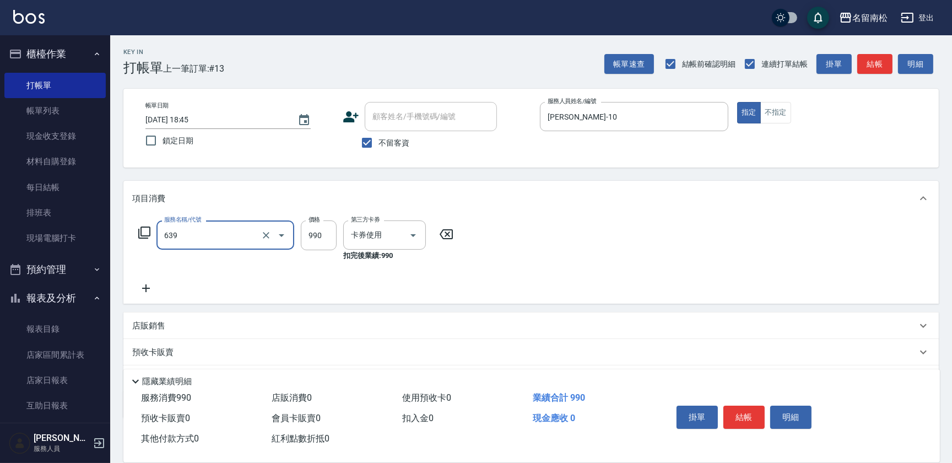
type input "(芙)蘆薈髮膜套卡(自材)(639)"
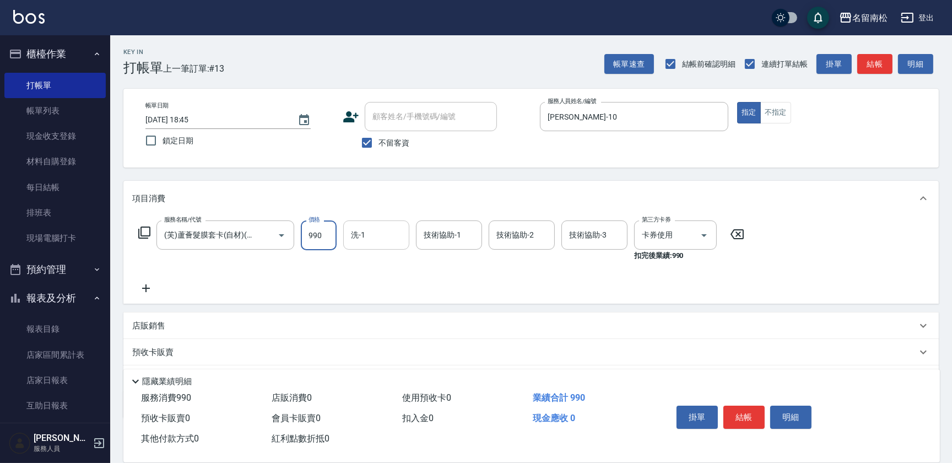
click at [377, 235] on input "洗-1" at bounding box center [376, 234] width 56 height 19
type input "10"
click at [539, 235] on input "技術協助-2" at bounding box center [522, 234] width 56 height 19
type input "10"
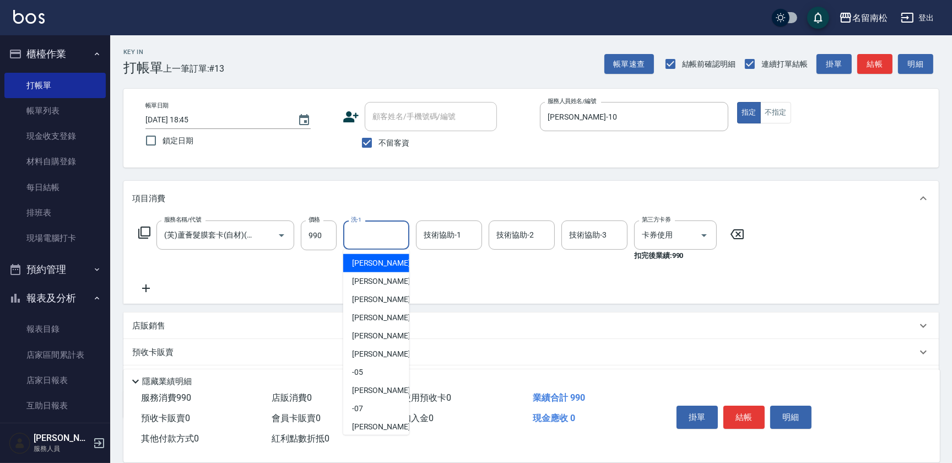
click at [382, 234] on input "洗-1" at bounding box center [376, 234] width 56 height 19
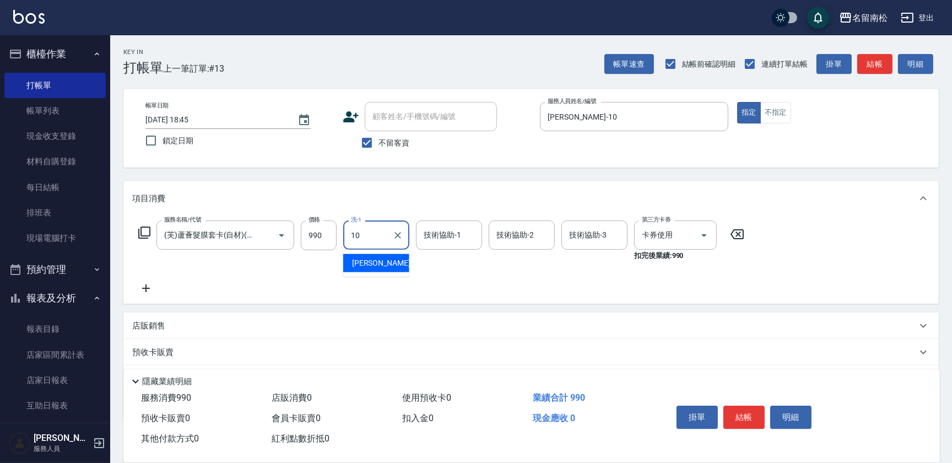
click at [386, 260] on div "[PERSON_NAME]-10" at bounding box center [376, 263] width 66 height 18
type input "[PERSON_NAME]-10"
click at [513, 236] on input "技術協助-2" at bounding box center [522, 234] width 56 height 19
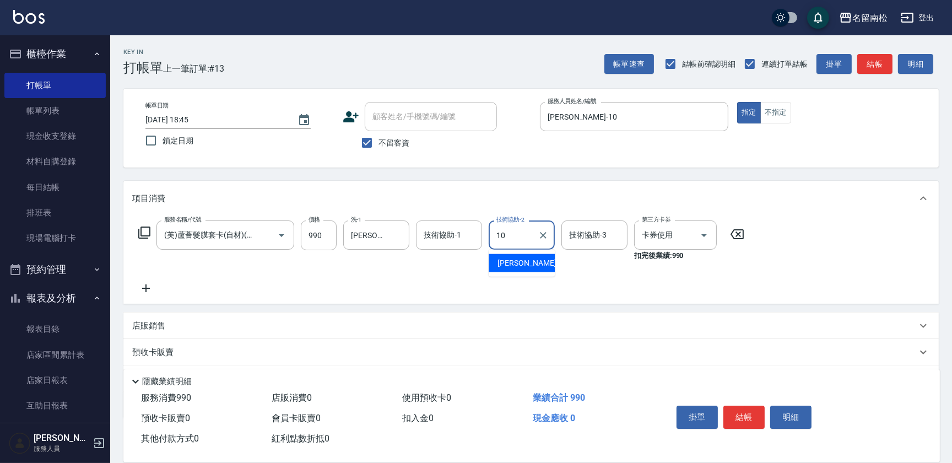
click at [517, 259] on span "[PERSON_NAME]-10" at bounding box center [531, 263] width 69 height 12
type input "[PERSON_NAME]-10"
drag, startPoint x: 737, startPoint y: 409, endPoint x: 686, endPoint y: 413, distance: 50.8
click at [737, 410] on button "結帳" at bounding box center [743, 416] width 41 height 23
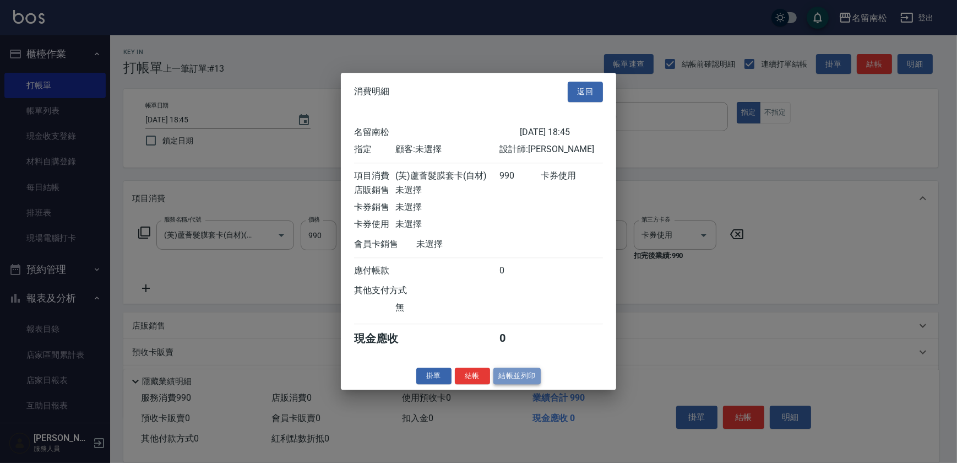
click at [523, 378] on button "結帳並列印" at bounding box center [518, 375] width 48 height 17
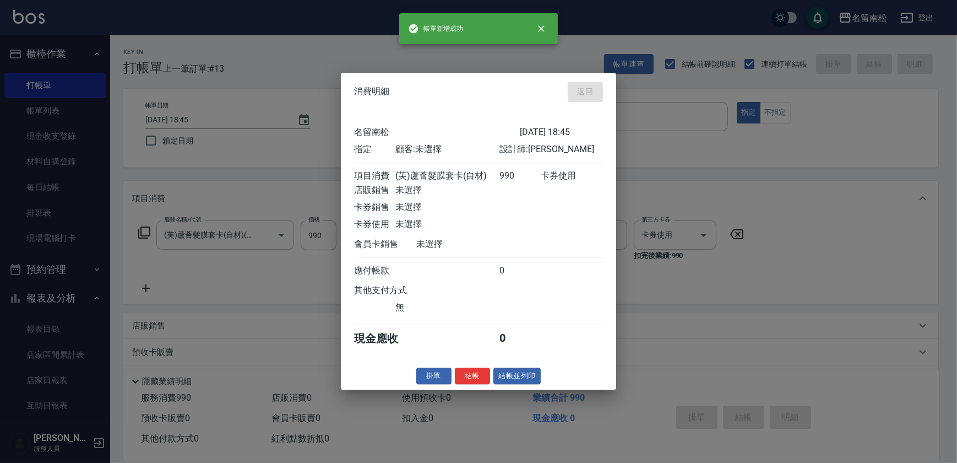
type input "[DATE] 18:46"
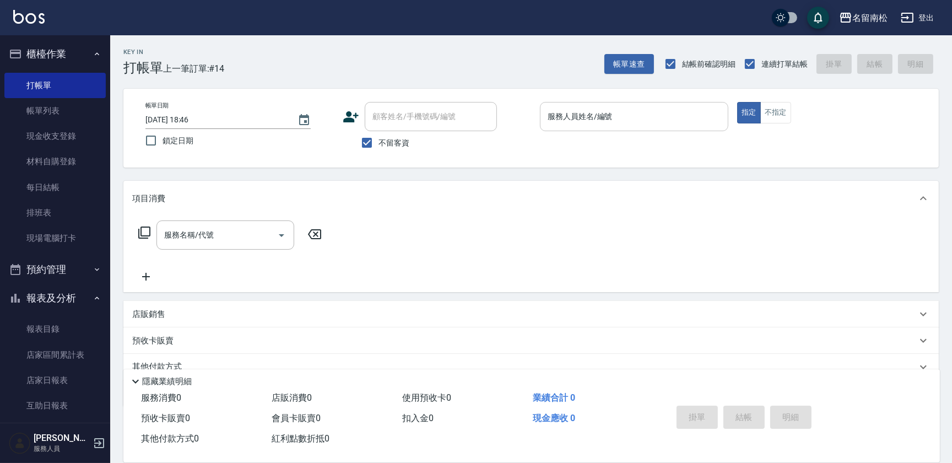
click at [613, 117] on div "服務人員姓名/編號 服務人員姓名/編號" at bounding box center [634, 116] width 188 height 29
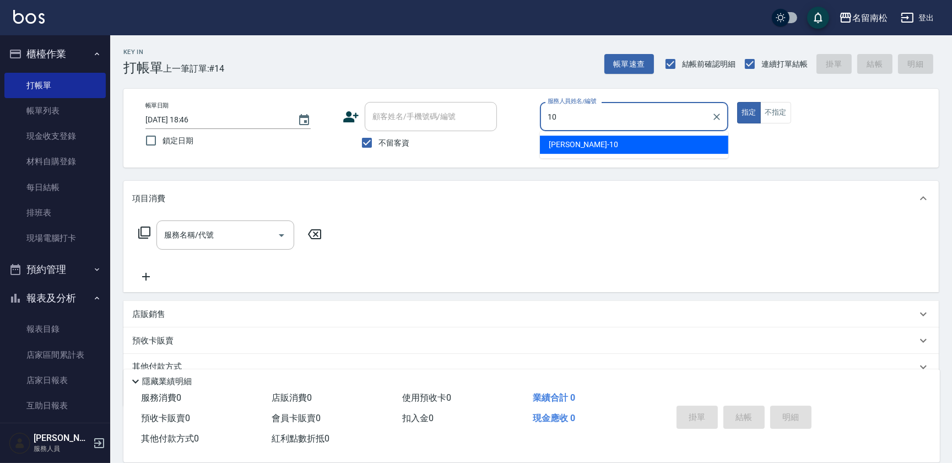
click at [600, 141] on div "[PERSON_NAME]-10" at bounding box center [634, 145] width 188 height 18
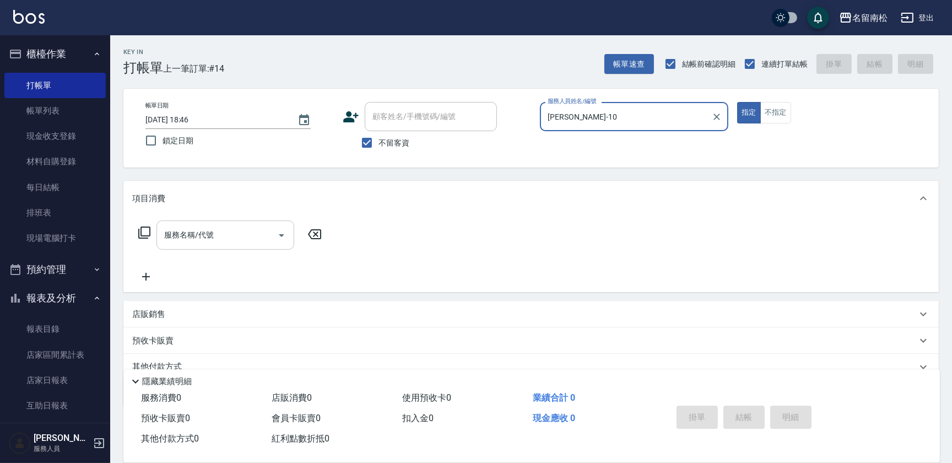
type input "[PERSON_NAME]-10"
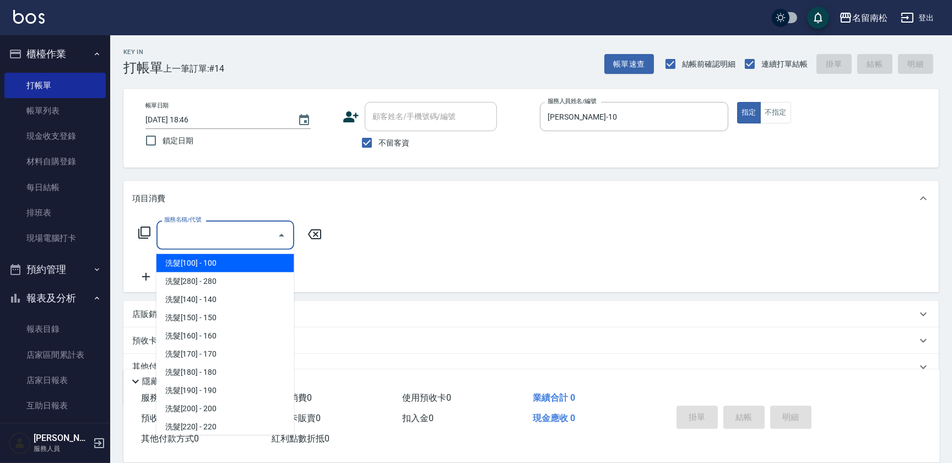
click at [235, 228] on input "服務名稱/代號" at bounding box center [216, 234] width 111 height 19
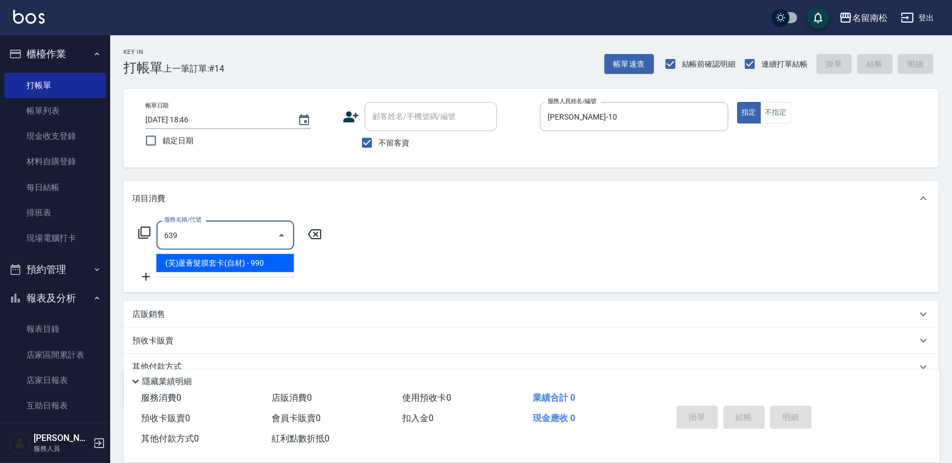
type input "(芙)蘆薈髮膜套卡(自材)(639)"
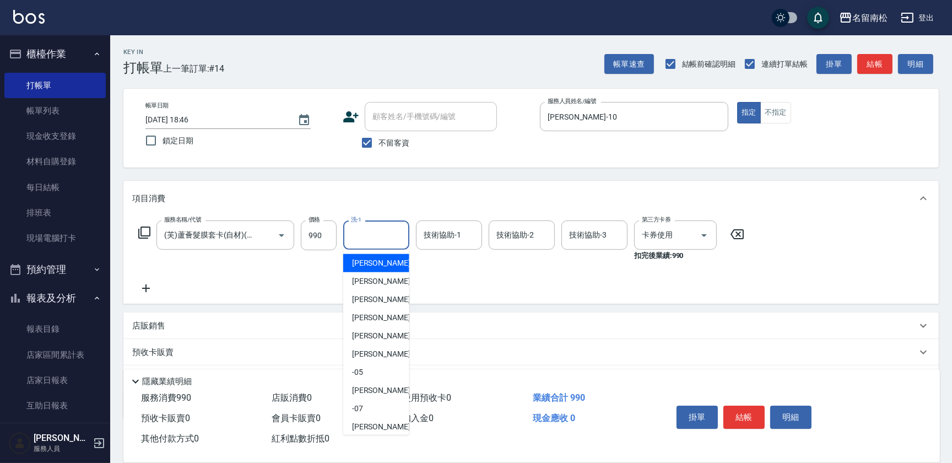
click at [389, 240] on input "洗-1" at bounding box center [376, 234] width 56 height 19
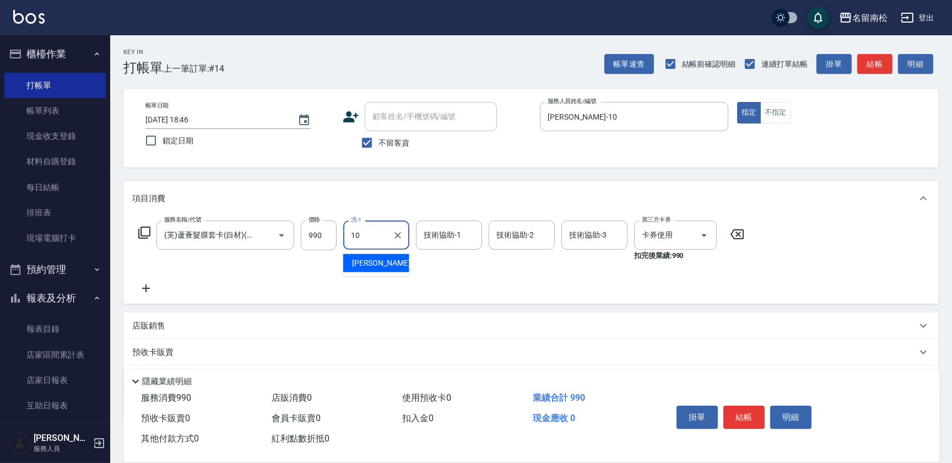
click at [389, 260] on div "[PERSON_NAME]-10" at bounding box center [376, 263] width 66 height 18
type input "[PERSON_NAME]-10"
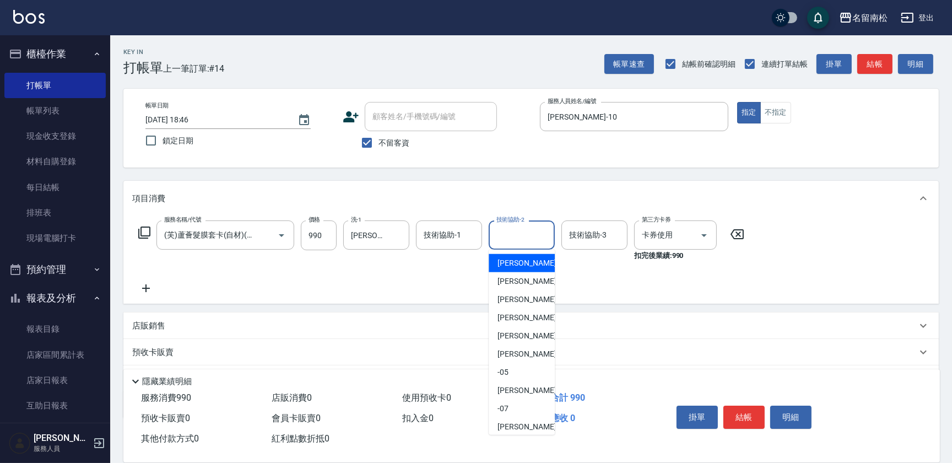
click at [524, 243] on input "技術協助-2" at bounding box center [522, 234] width 56 height 19
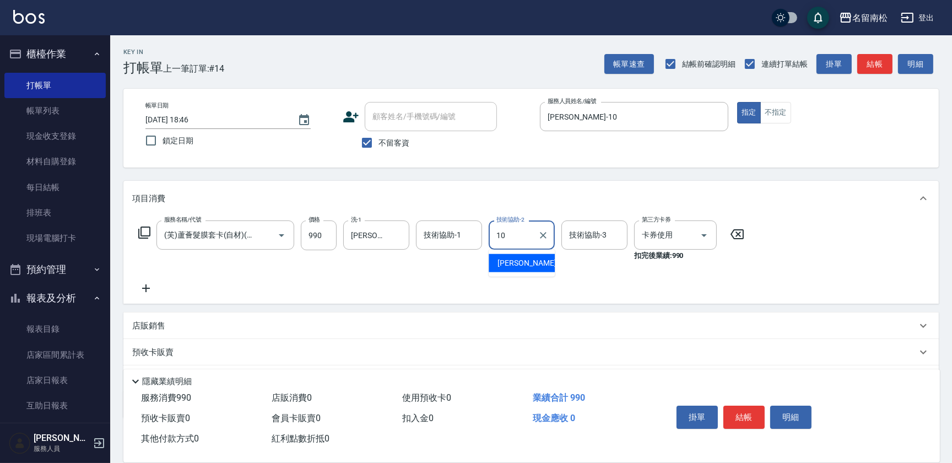
click at [517, 260] on span "[PERSON_NAME]-10" at bounding box center [531, 263] width 69 height 12
type input "[PERSON_NAME]-10"
drag, startPoint x: 751, startPoint y: 411, endPoint x: 663, endPoint y: 388, distance: 90.6
click at [750, 411] on button "結帳" at bounding box center [743, 416] width 41 height 23
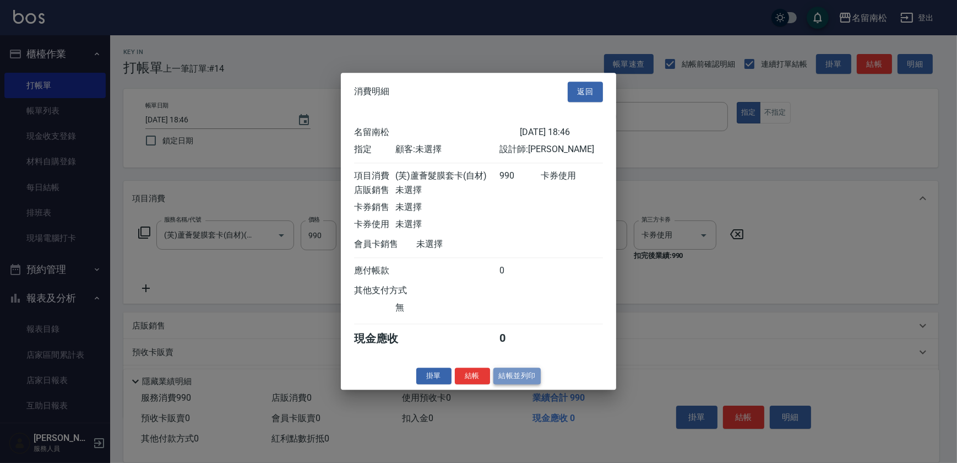
click at [517, 382] on button "結帳並列印" at bounding box center [518, 375] width 48 height 17
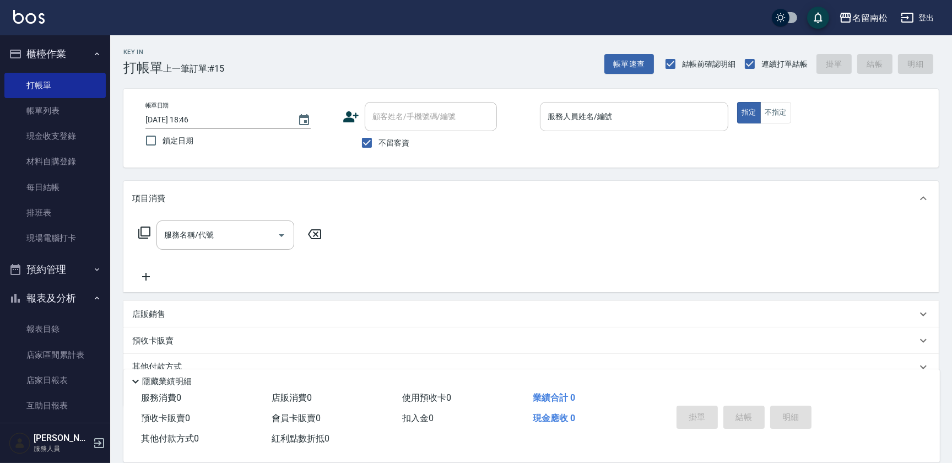
click at [659, 111] on input "服務人員姓名/編號" at bounding box center [634, 116] width 178 height 19
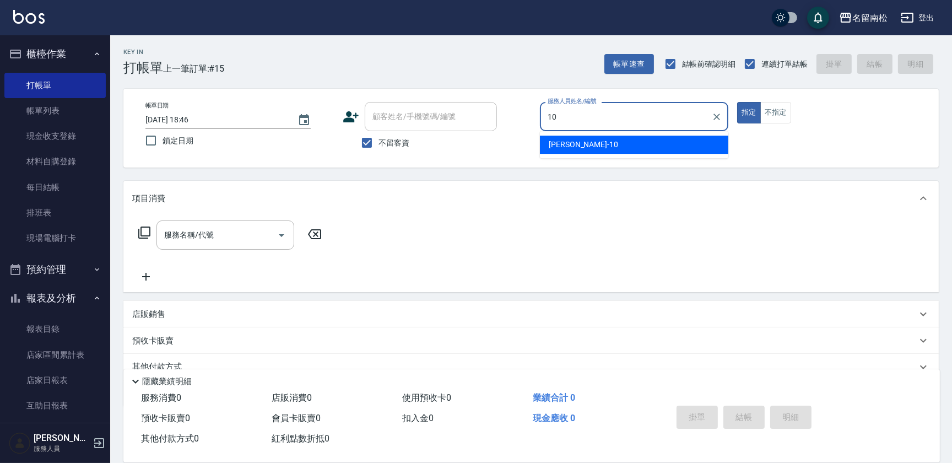
click at [645, 138] on div "[PERSON_NAME]-10" at bounding box center [634, 145] width 188 height 18
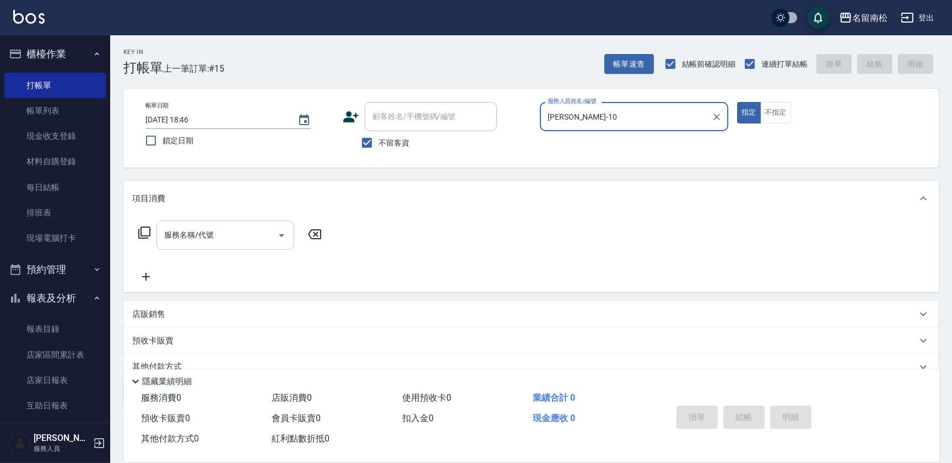
type input "[PERSON_NAME]-10"
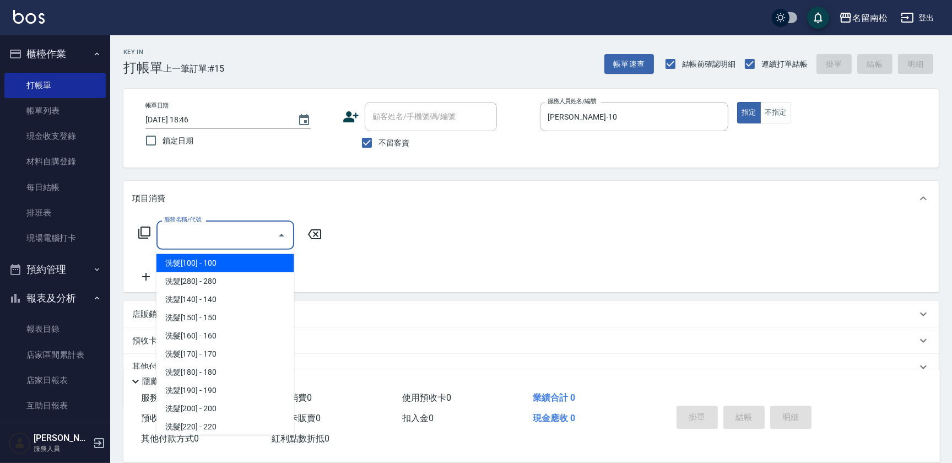
click at [224, 230] on input "服務名稱/代號" at bounding box center [216, 234] width 111 height 19
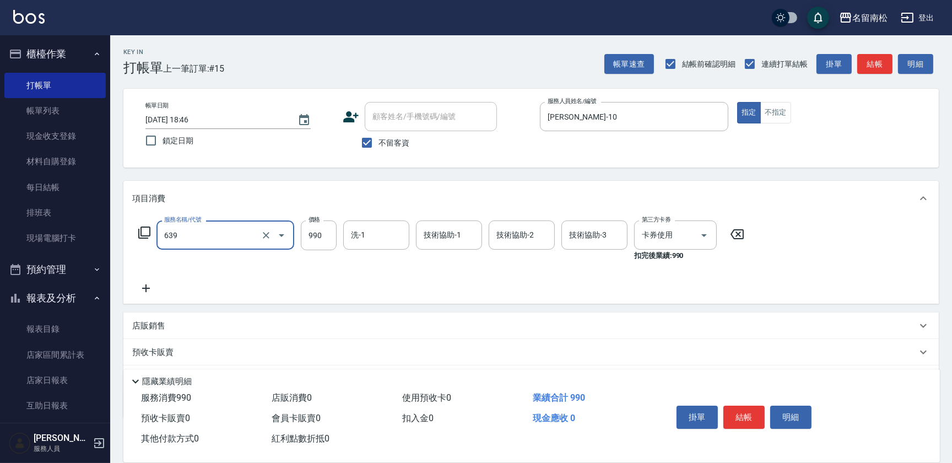
type input "(芙)蘆薈髮膜套卡(自材)(639)"
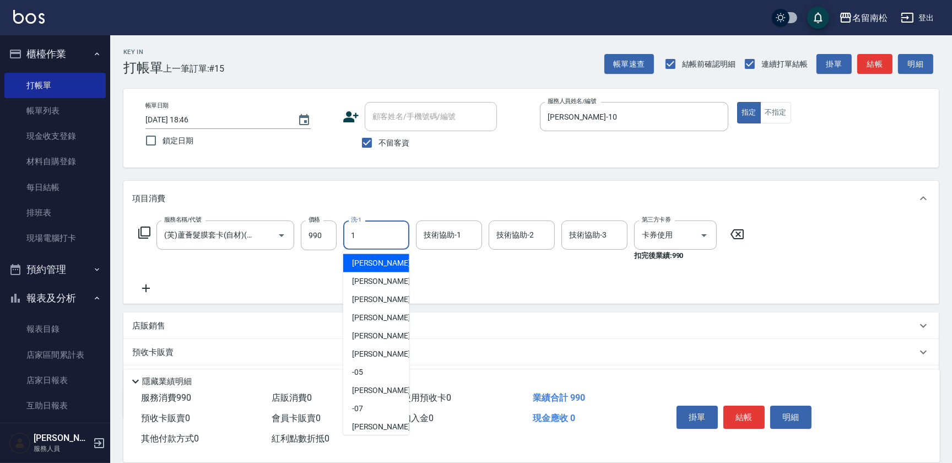
click at [385, 234] on input "1" at bounding box center [376, 234] width 56 height 19
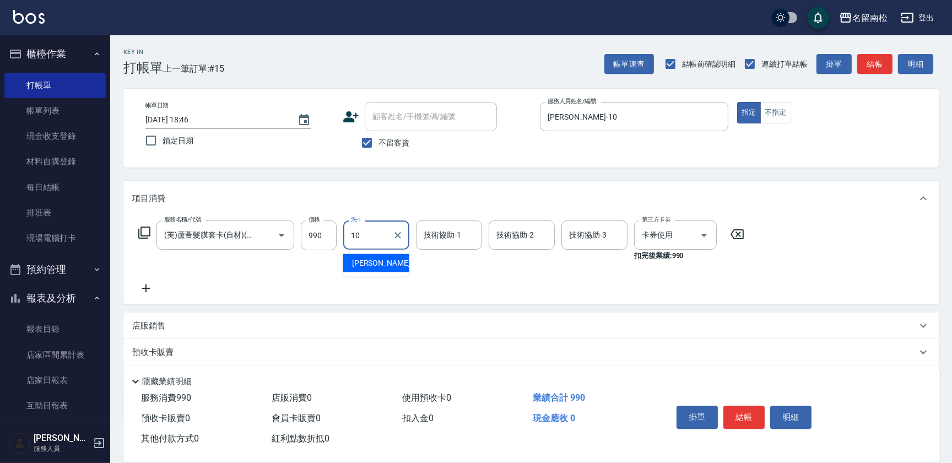
click at [386, 258] on div "[PERSON_NAME]-10" at bounding box center [376, 263] width 66 height 18
type input "[PERSON_NAME]-10"
click at [524, 230] on input "技術協助-2" at bounding box center [522, 234] width 56 height 19
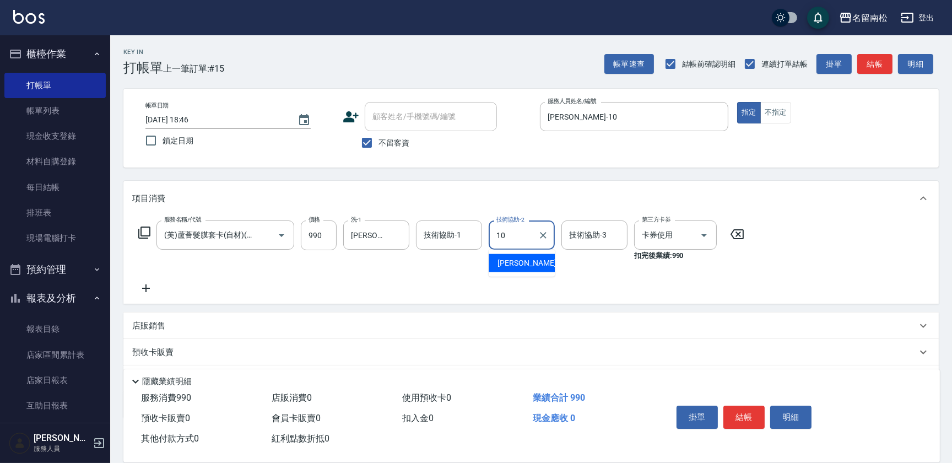
click at [521, 264] on span "[PERSON_NAME]-10" at bounding box center [531, 263] width 69 height 12
type input "[PERSON_NAME]-10"
click at [733, 410] on button "結帳" at bounding box center [743, 416] width 41 height 23
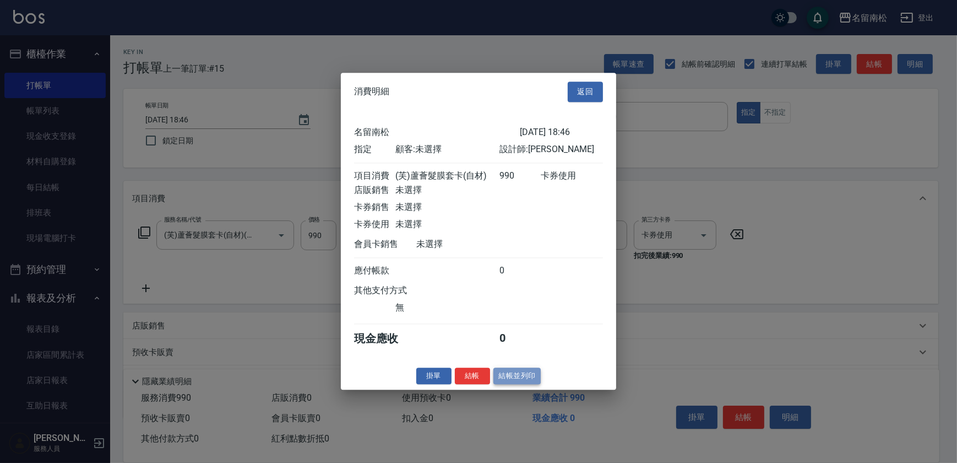
click at [510, 373] on button "結帳並列印" at bounding box center [518, 375] width 48 height 17
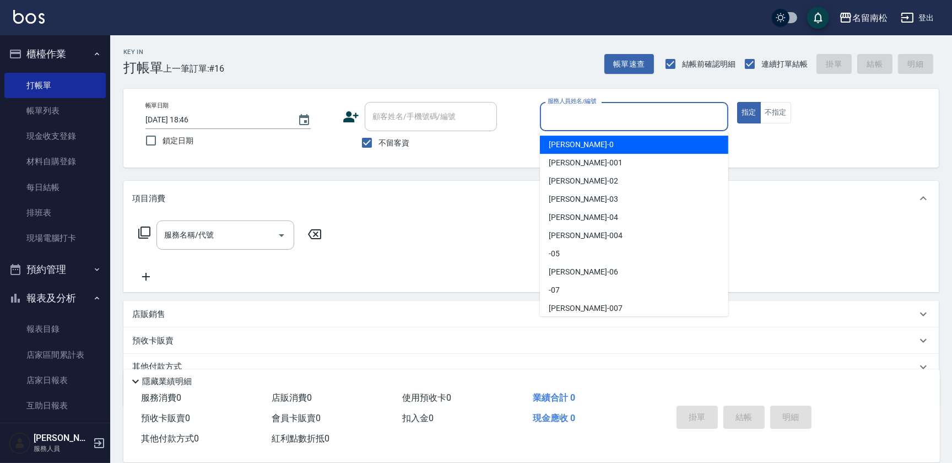
click at [616, 115] on input "服務人員姓名/編號" at bounding box center [634, 116] width 178 height 19
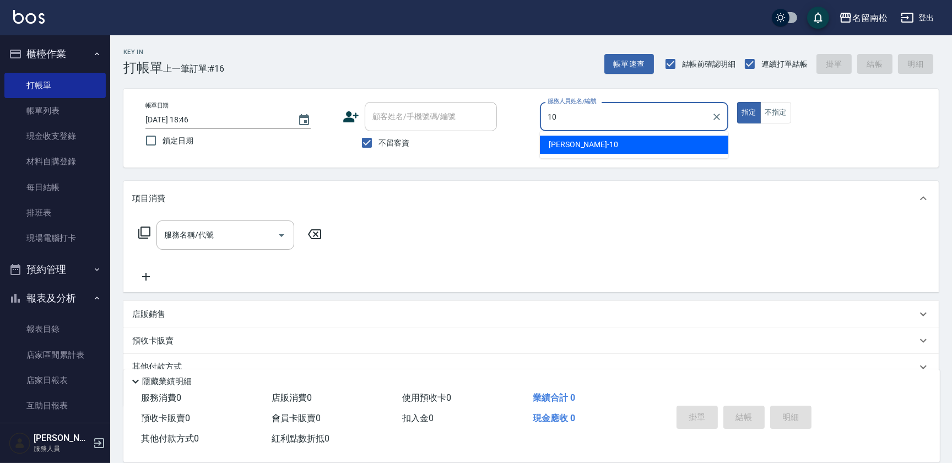
click at [600, 140] on div "[PERSON_NAME]-10" at bounding box center [634, 145] width 188 height 18
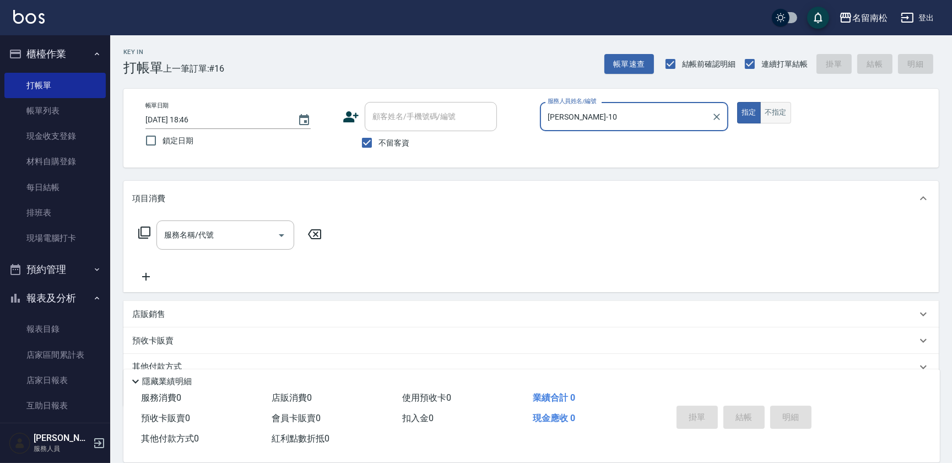
type input "[PERSON_NAME]-10"
drag, startPoint x: 775, startPoint y: 115, endPoint x: 725, endPoint y: 120, distance: 50.3
click at [777, 119] on button "不指定" at bounding box center [775, 112] width 31 height 21
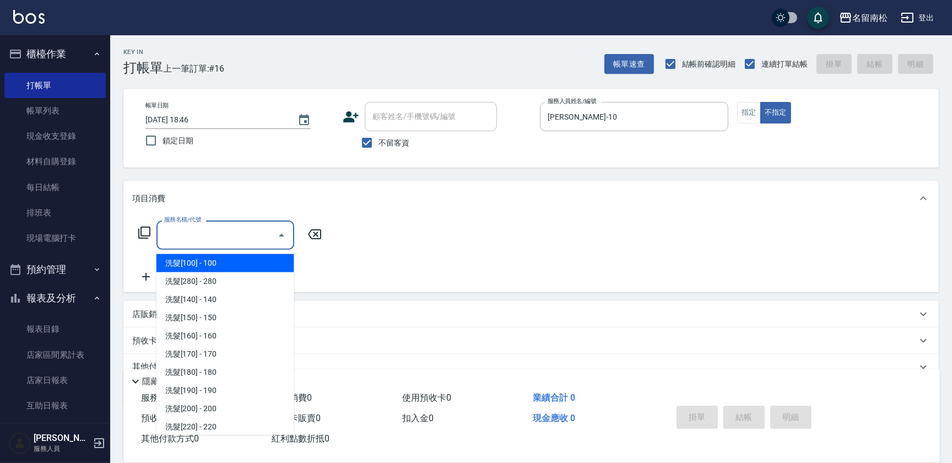
click at [229, 239] on input "服務名稱/代號" at bounding box center [216, 234] width 111 height 19
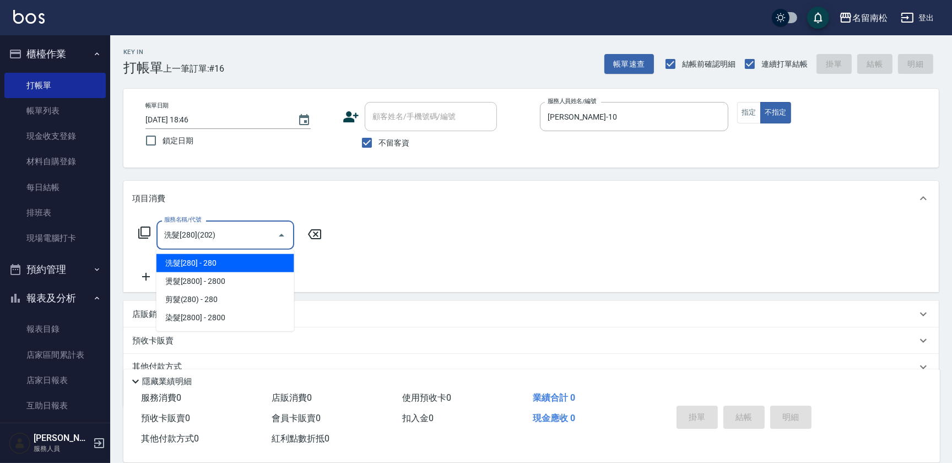
type input "洗髮[280](202)"
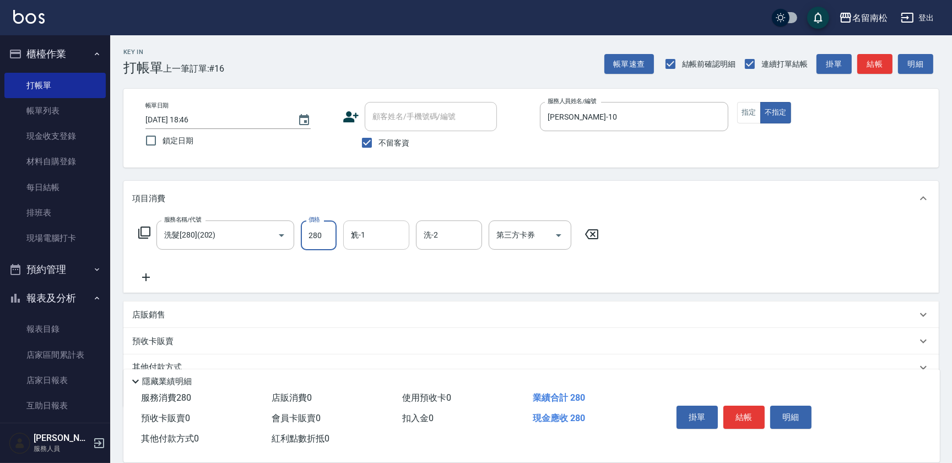
drag, startPoint x: 380, startPoint y: 234, endPoint x: 377, endPoint y: 243, distance: 9.8
click at [380, 235] on input "1" at bounding box center [376, 234] width 56 height 19
drag, startPoint x: 373, startPoint y: 262, endPoint x: 182, endPoint y: 252, distance: 192.0
click at [358, 259] on span "[PERSON_NAME]-10" at bounding box center [386, 263] width 69 height 12
type input "[PERSON_NAME]-10"
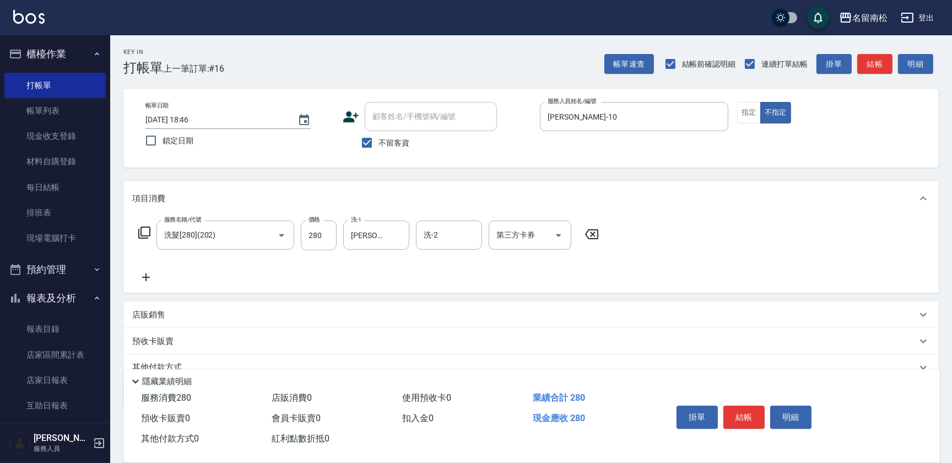
click at [149, 278] on icon at bounding box center [146, 276] width 28 height 13
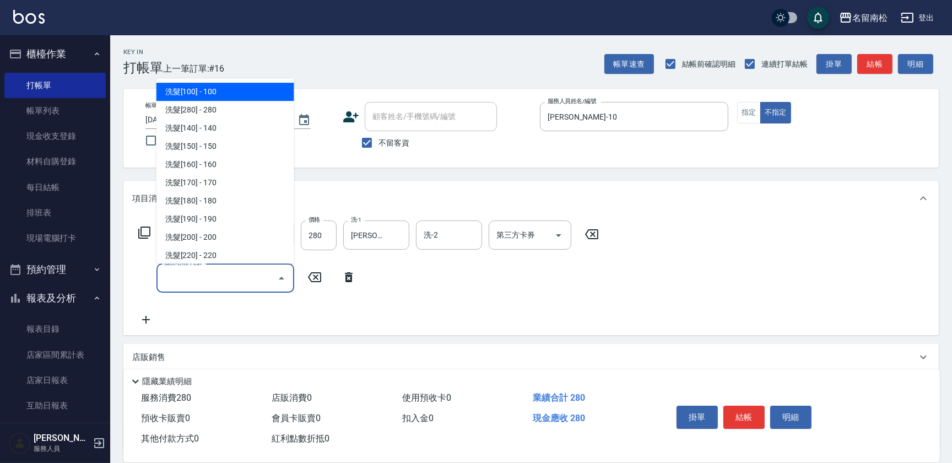
click at [180, 272] on input "服務名稱/代號" at bounding box center [216, 277] width 111 height 19
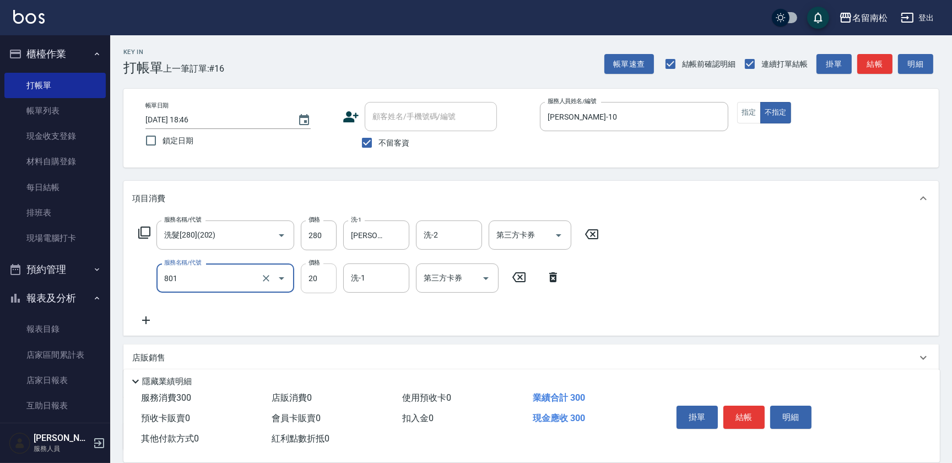
type input "潤絲(801)"
click at [326, 275] on input "20" at bounding box center [319, 278] width 36 height 30
click at [312, 274] on input "330" at bounding box center [319, 278] width 36 height 30
type input "30"
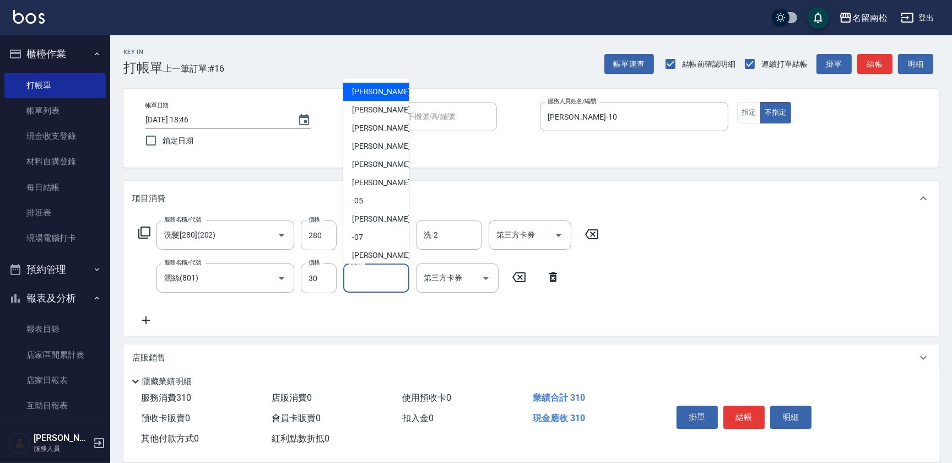
click at [388, 281] on input "洗-1" at bounding box center [376, 277] width 56 height 19
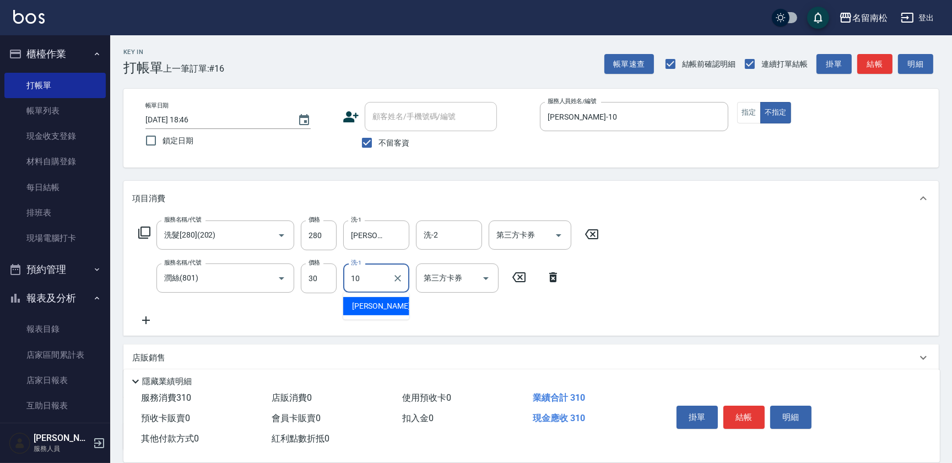
drag, startPoint x: 380, startPoint y: 297, endPoint x: 369, endPoint y: 280, distance: 20.5
click at [382, 301] on span "[PERSON_NAME]-10" at bounding box center [386, 306] width 69 height 12
type input "[PERSON_NAME]-10"
click at [738, 411] on button "結帳" at bounding box center [743, 416] width 41 height 23
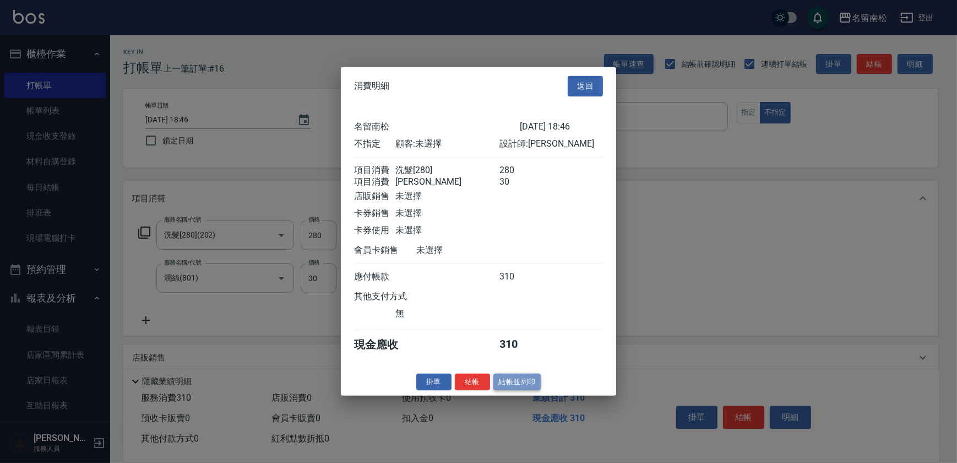
click at [513, 390] on button "結帳並列印" at bounding box center [518, 381] width 48 height 17
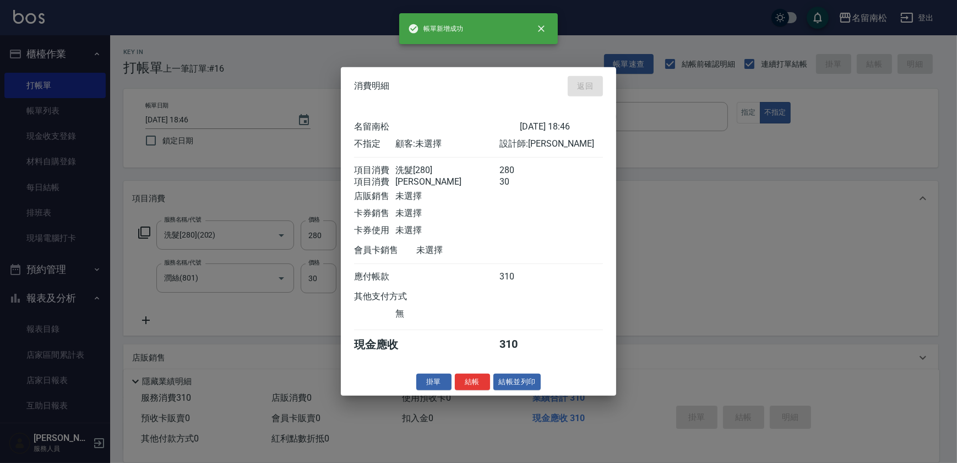
type input "[DATE] 18:47"
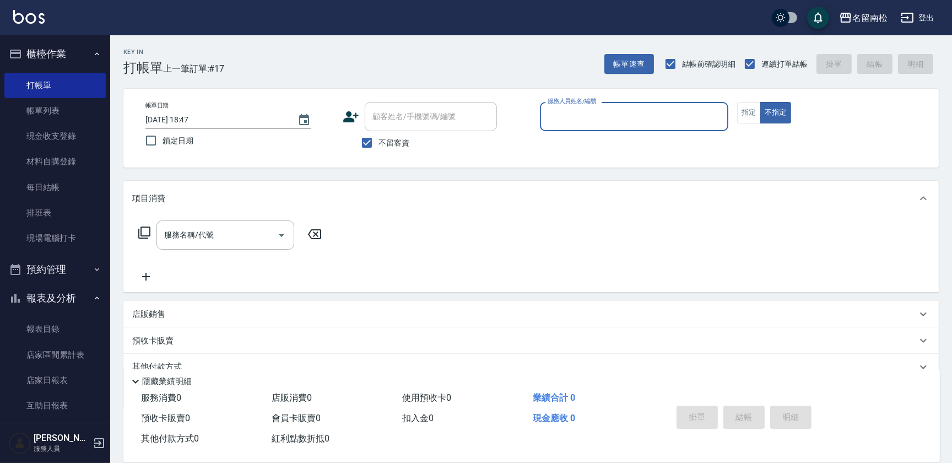
click at [611, 116] on input "服務人員姓名/編號" at bounding box center [634, 116] width 178 height 19
type input "2"
click at [597, 138] on div "[PERSON_NAME]-10" at bounding box center [634, 145] width 188 height 18
type input "[PERSON_NAME]-10"
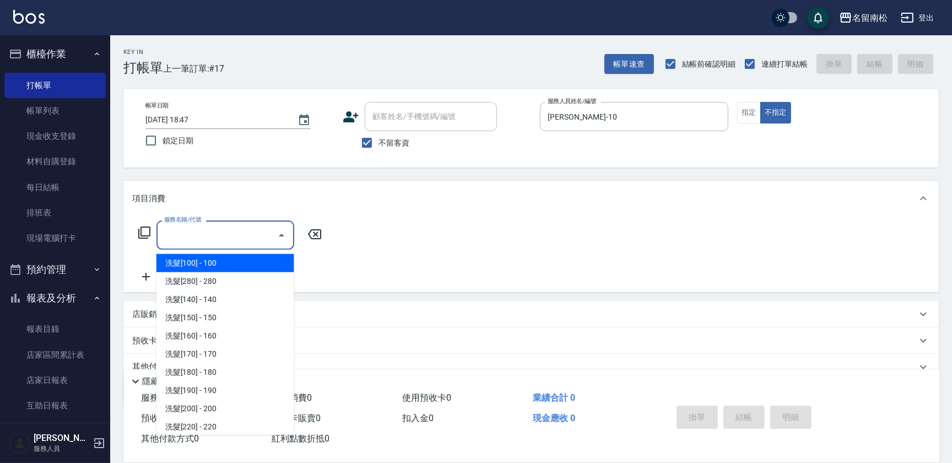
click at [243, 234] on input "服務名稱/代號" at bounding box center [216, 234] width 111 height 19
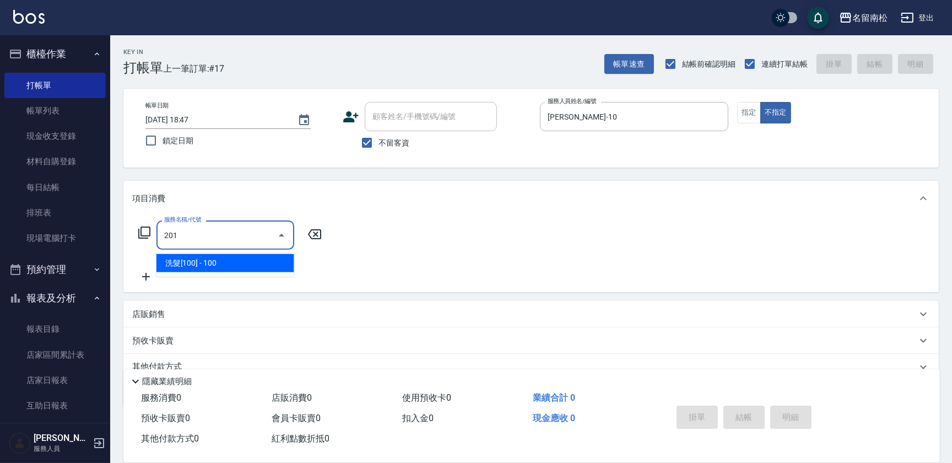
type input "洗髮[100](201)"
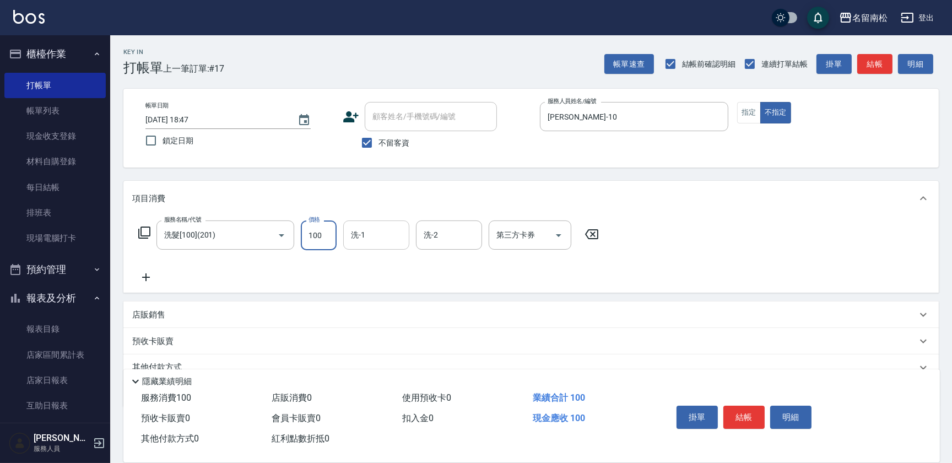
click at [396, 232] on div "洗-1" at bounding box center [376, 234] width 66 height 29
type input "[PERSON_NAME]-10"
click at [144, 275] on icon at bounding box center [146, 276] width 28 height 13
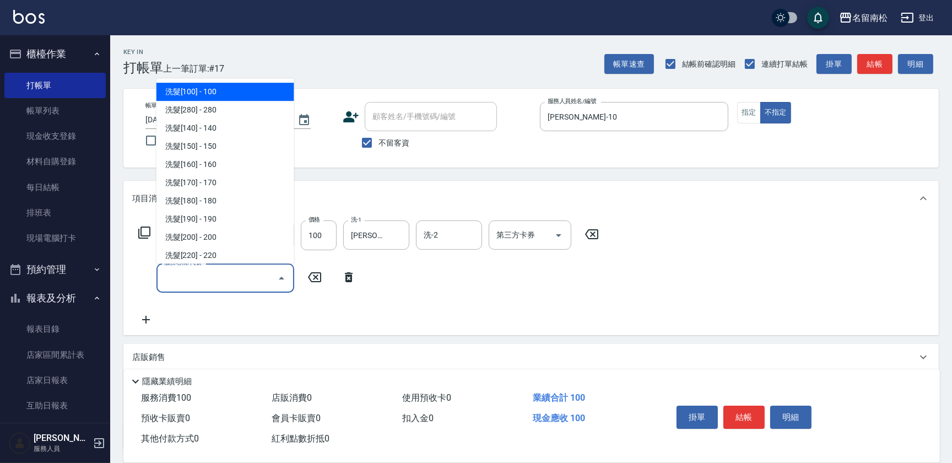
drag, startPoint x: 203, startPoint y: 285, endPoint x: 193, endPoint y: 285, distance: 10.5
click at [197, 285] on input "服務名稱/代號" at bounding box center [216, 277] width 111 height 19
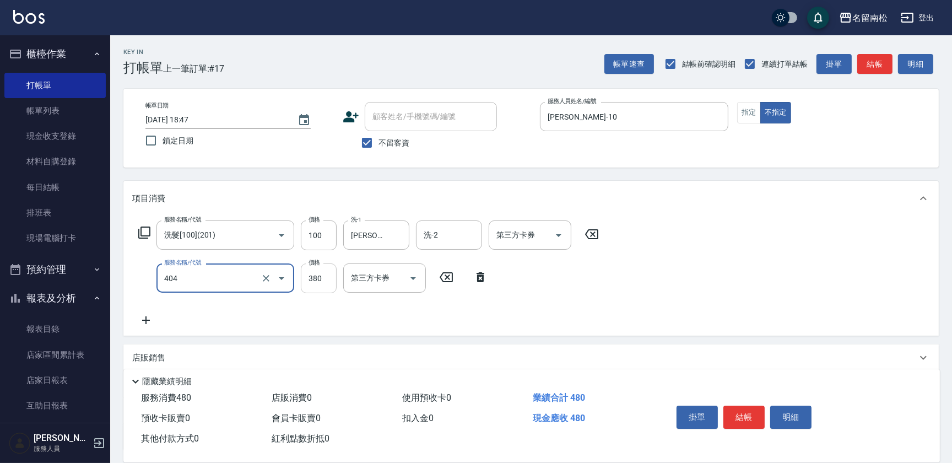
type input "剪髮(380)(404)"
click at [326, 280] on input "380" at bounding box center [319, 278] width 36 height 30
click at [312, 273] on input "4400" at bounding box center [319, 278] width 36 height 30
click at [305, 277] on input "0" at bounding box center [319, 278] width 36 height 30
type input "400"
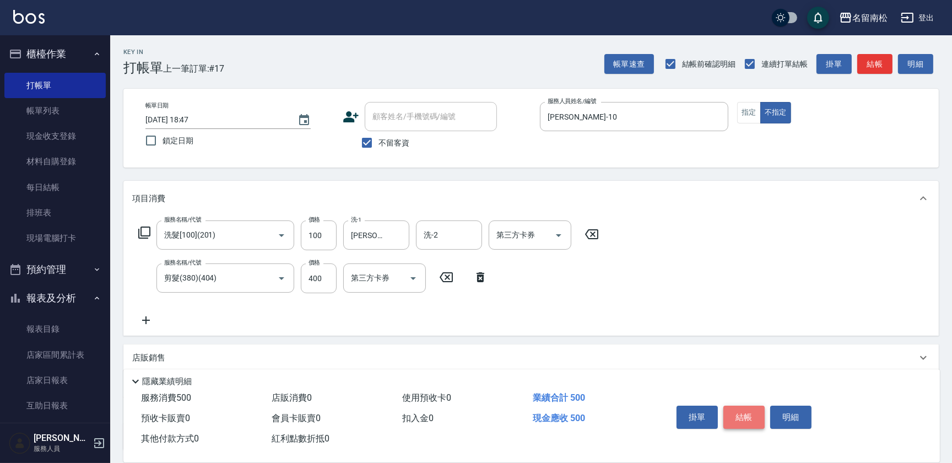
drag, startPoint x: 459, startPoint y: 373, endPoint x: 737, endPoint y: 413, distance: 280.5
click at [737, 413] on button "結帳" at bounding box center [743, 416] width 41 height 23
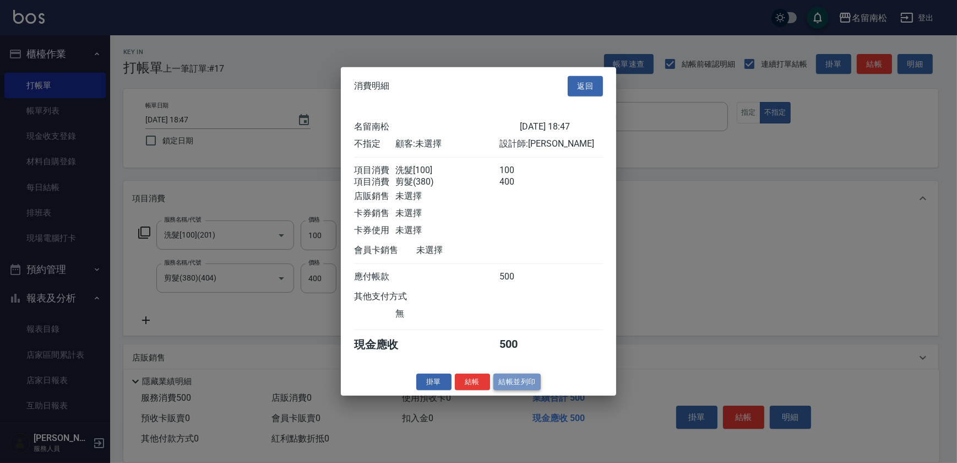
click at [515, 380] on button "結帳並列印" at bounding box center [518, 381] width 48 height 17
